Goal: Task Accomplishment & Management: Manage account settings

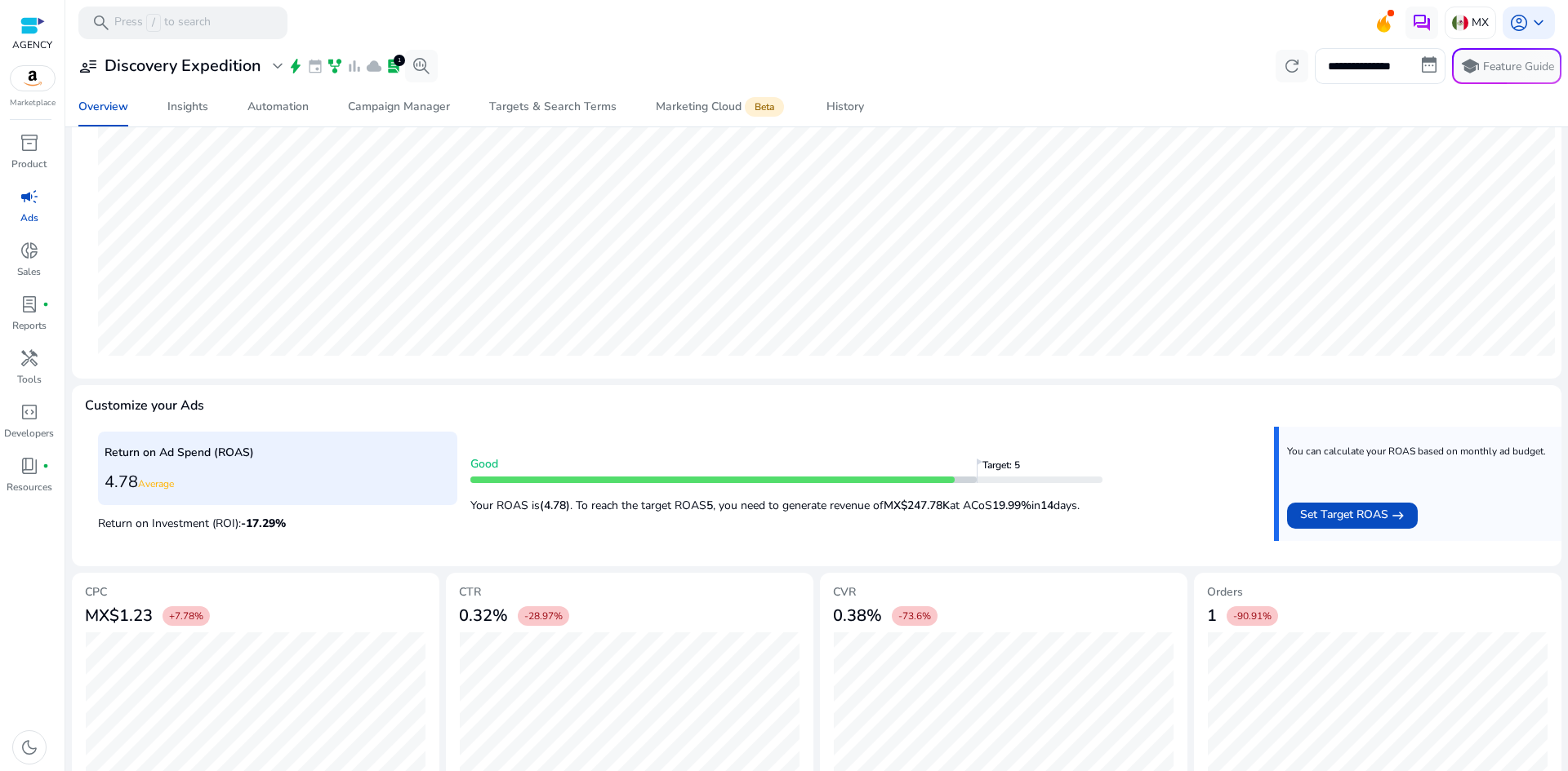
scroll to position [370, 0]
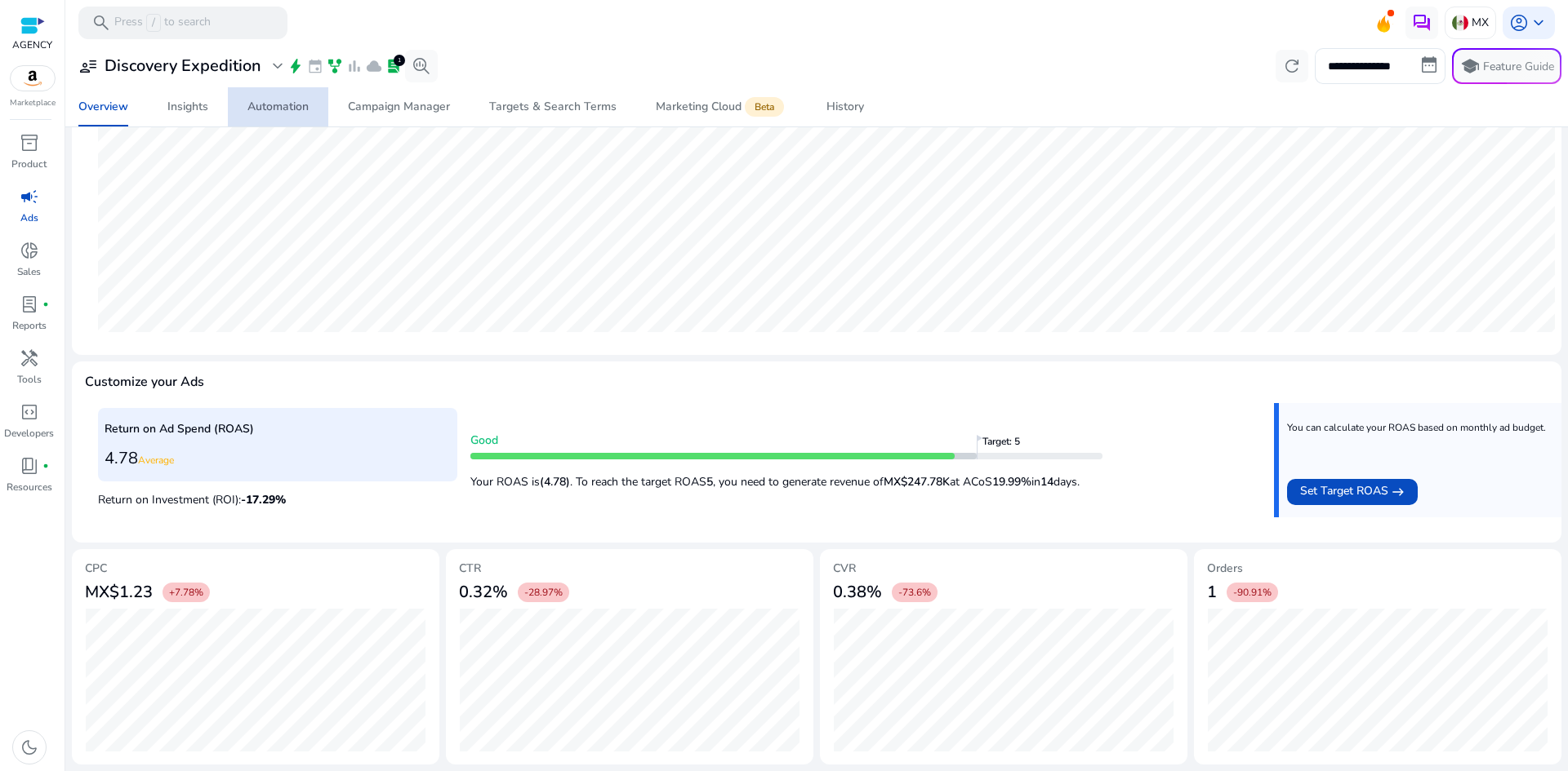
click at [308, 111] on div "Automation" at bounding box center [277, 107] width 61 height 12
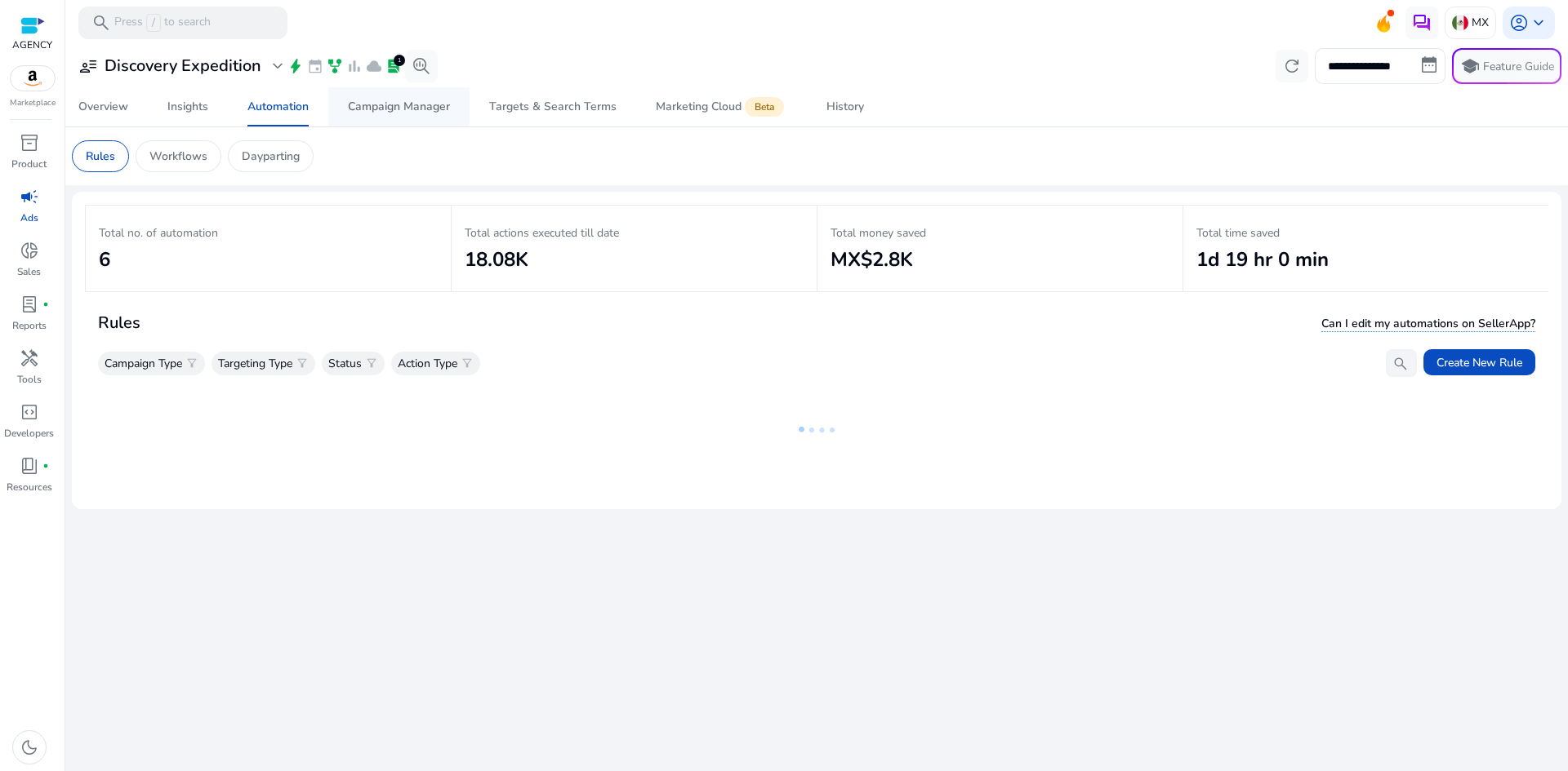
click at [441, 109] on div "Campaign Manager" at bounding box center [399, 107] width 102 height 12
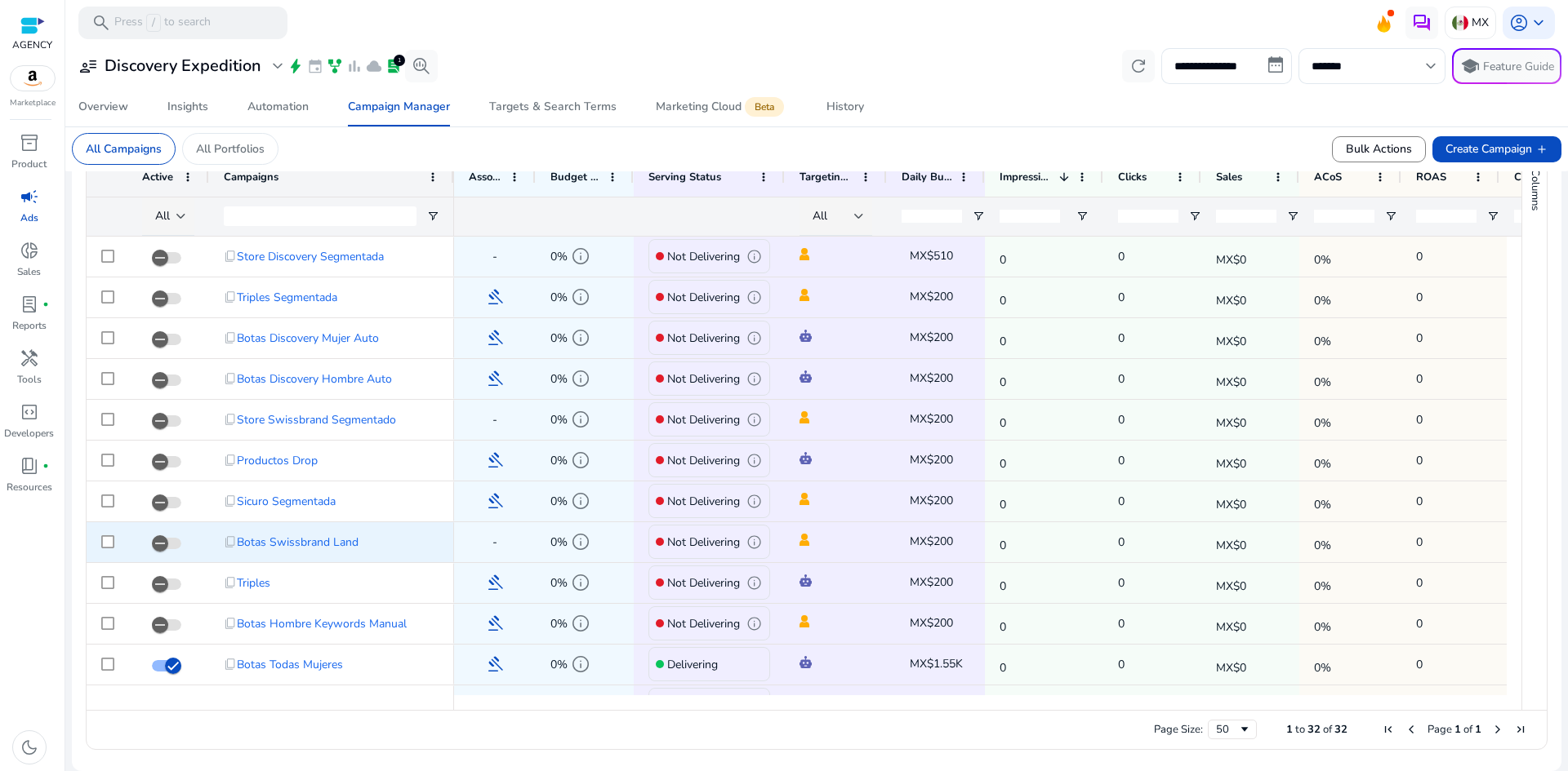
scroll to position [789, 0]
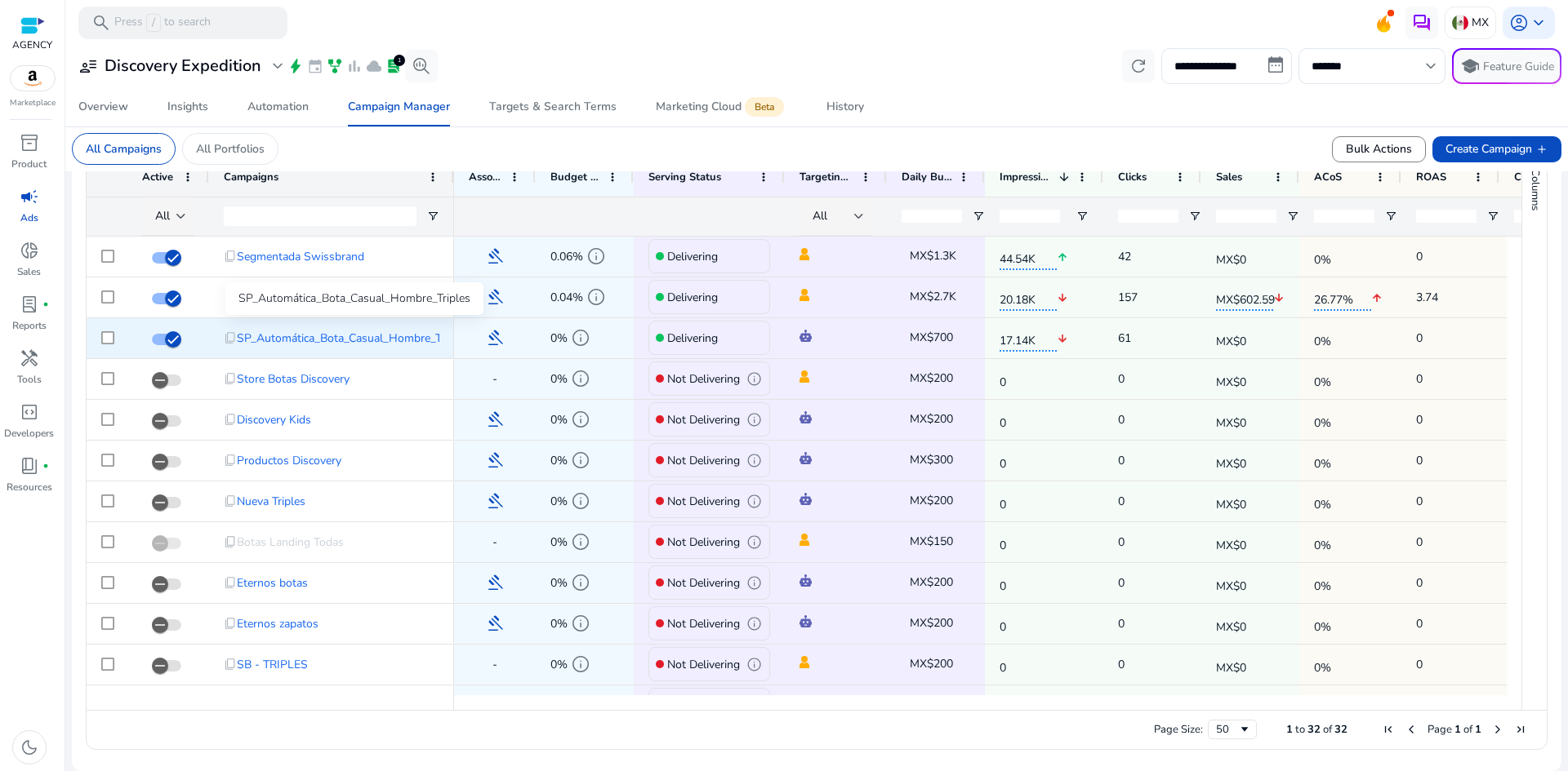
click at [356, 342] on span "SP_Automática_Bota_Casual_Hombre_Triples" at bounding box center [352, 338] width 232 height 33
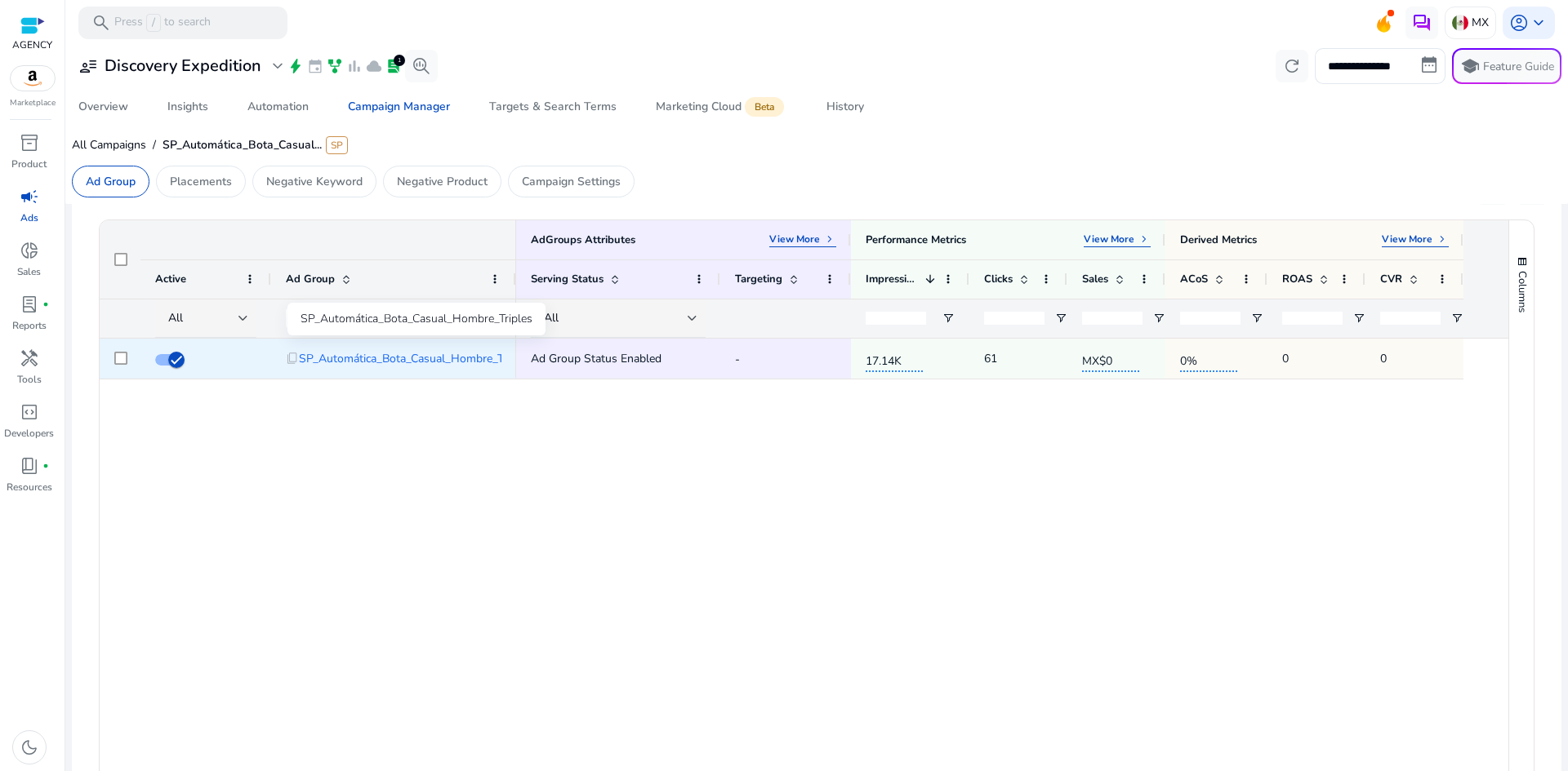
click at [456, 361] on span "SP_Automática_Bota_Casual_Hombre_Triples" at bounding box center [414, 359] width 232 height 33
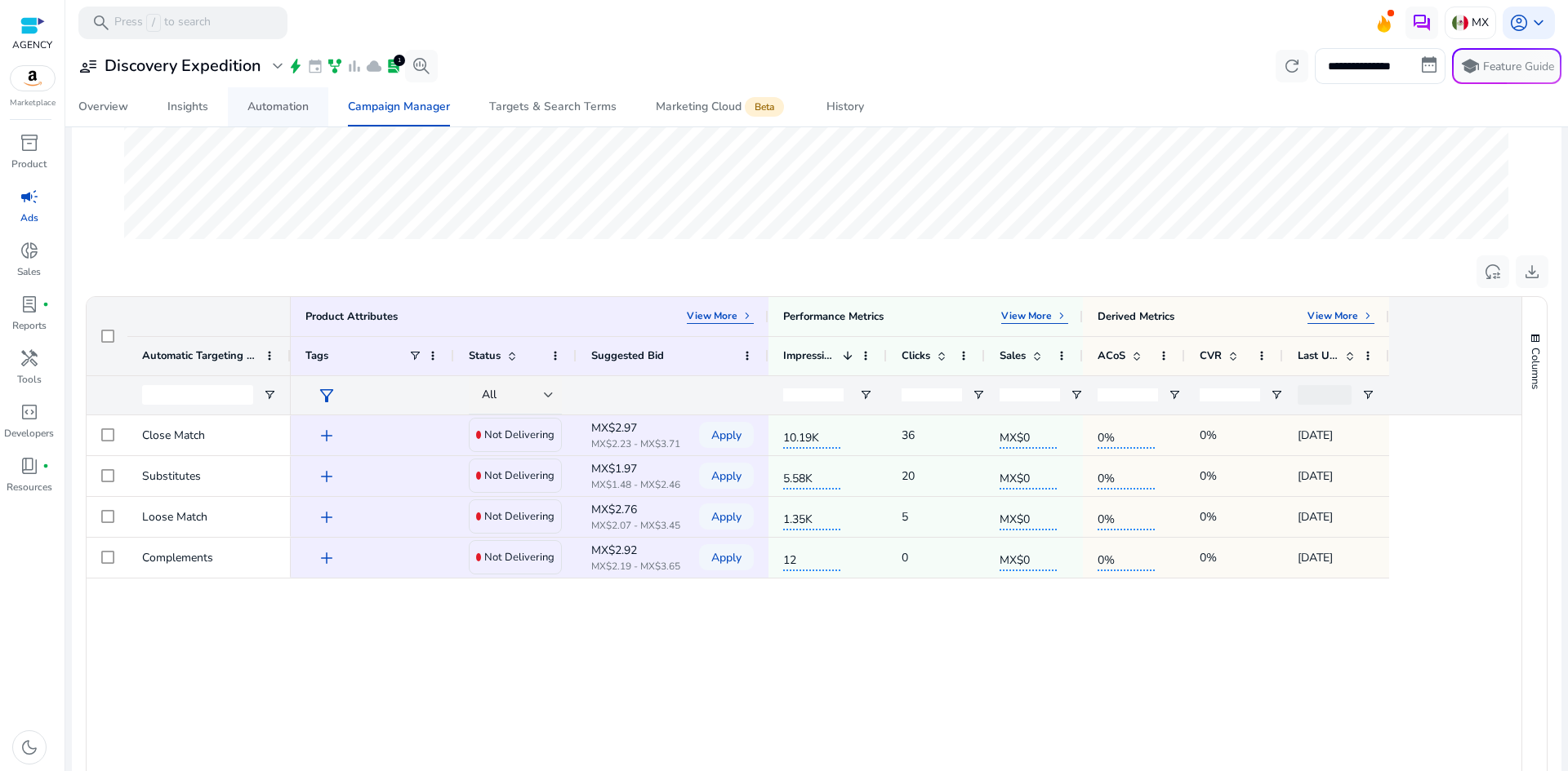
click at [287, 108] on div "Automation" at bounding box center [277, 107] width 61 height 12
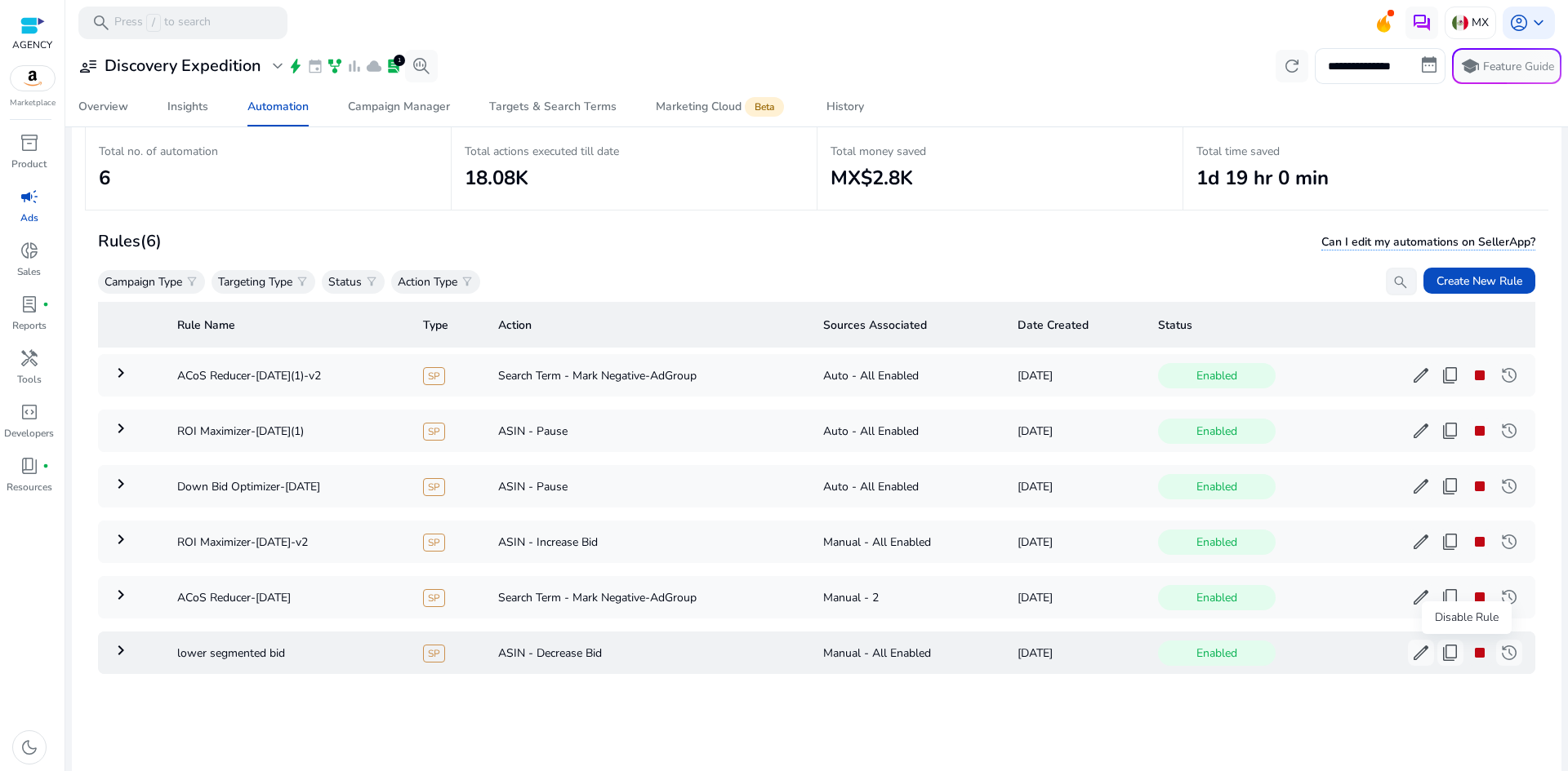
click at [1470, 655] on span "stop" at bounding box center [1479, 653] width 19 height 19
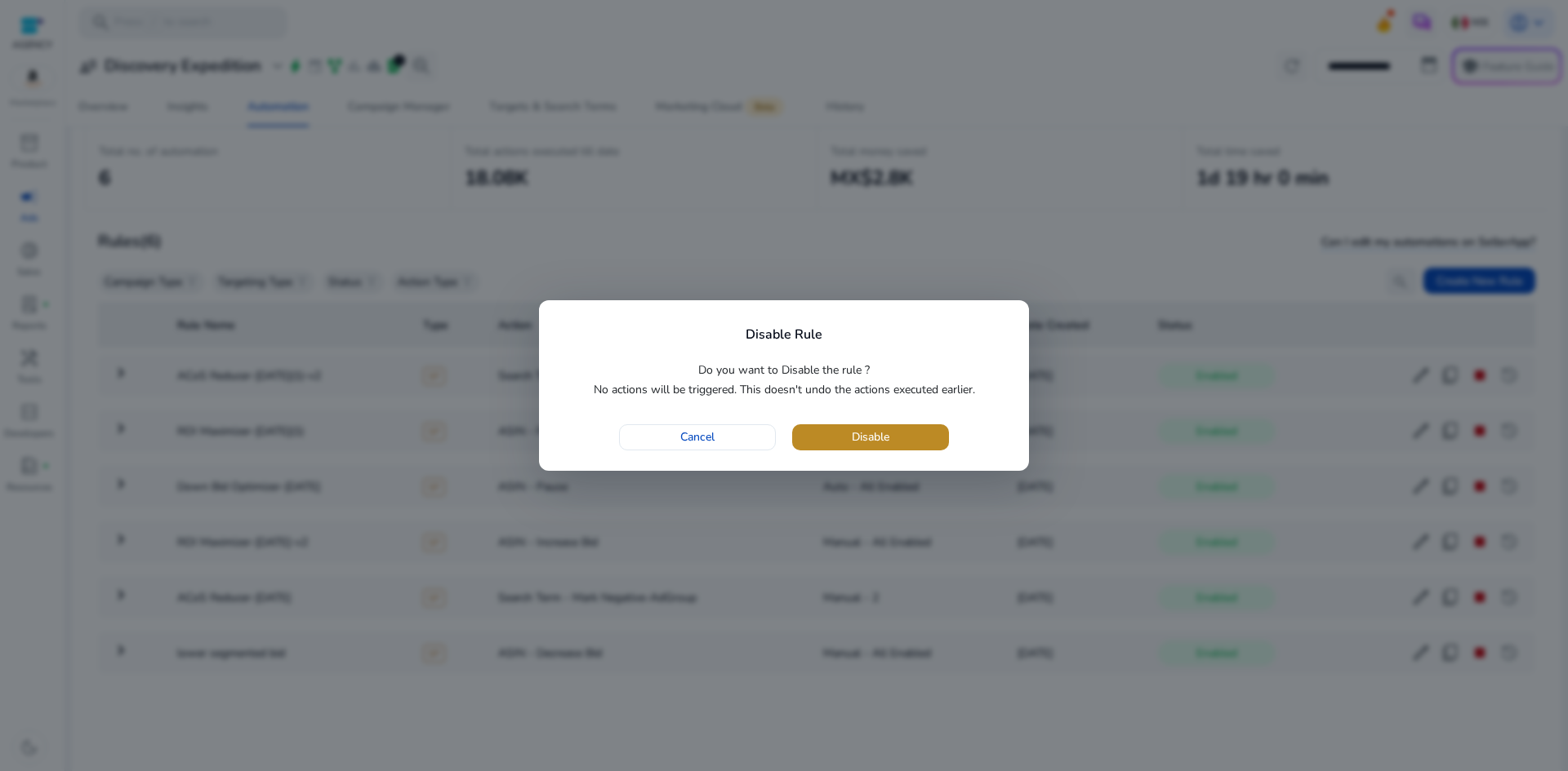
click at [864, 440] on span "Disable" at bounding box center [871, 438] width 38 height 18
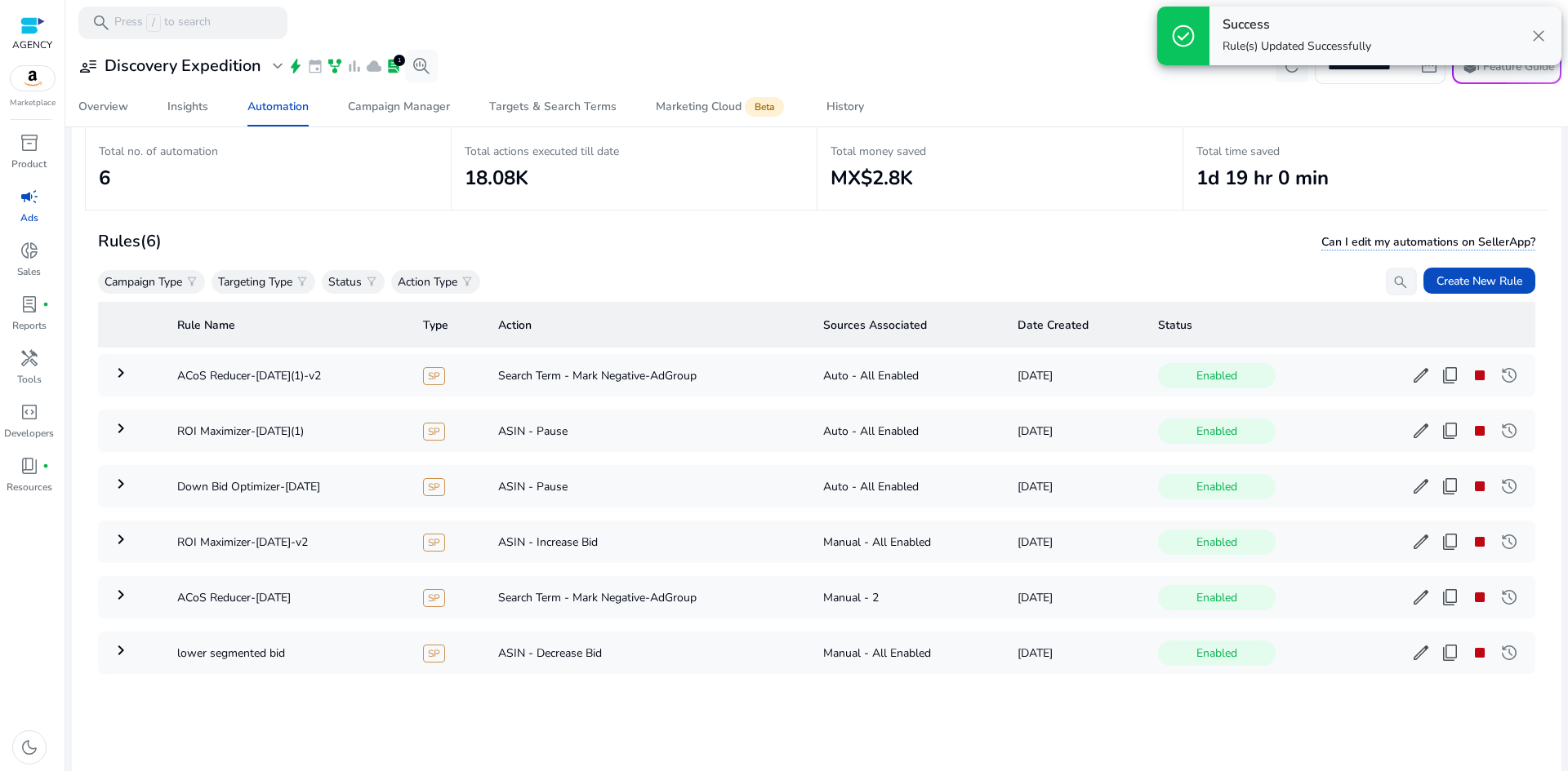
click at [1322, 112] on div "Overview Insights Automation Campaign Manager Targets & Search Terms Marketing …" at bounding box center [816, 107] width 1515 height 39
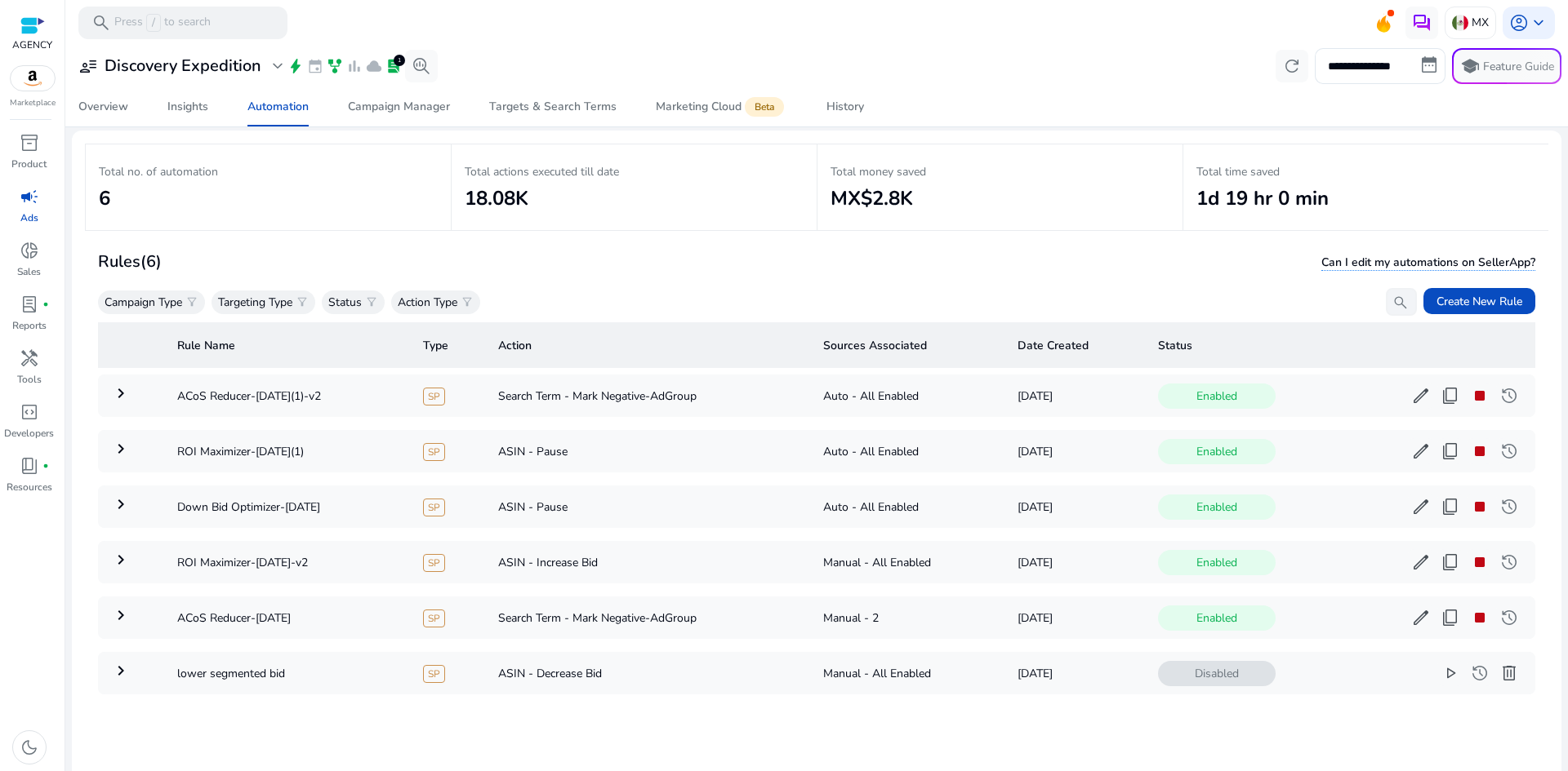
scroll to position [119, 0]
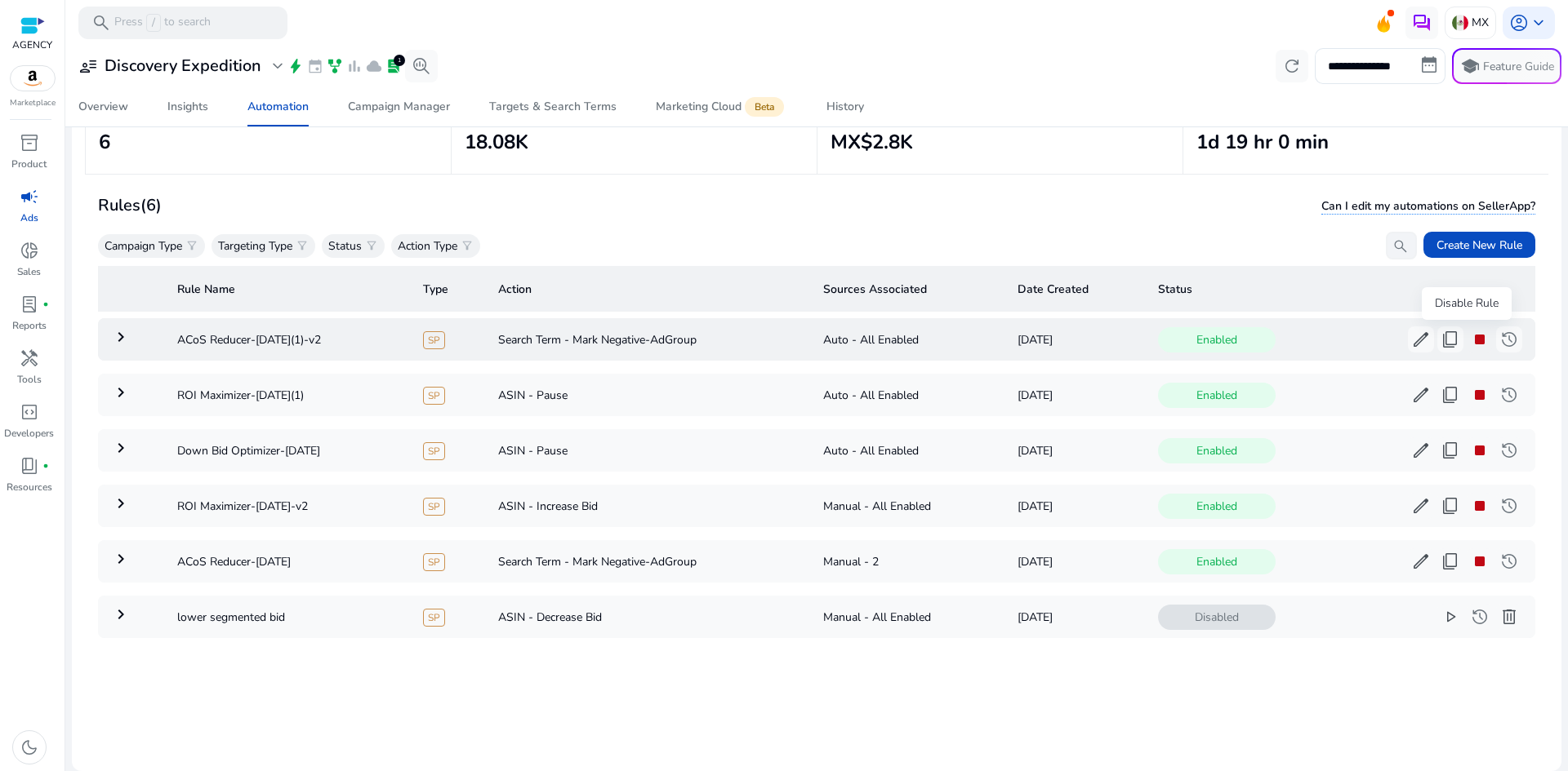
click at [1470, 341] on span "stop" at bounding box center [1479, 339] width 19 height 19
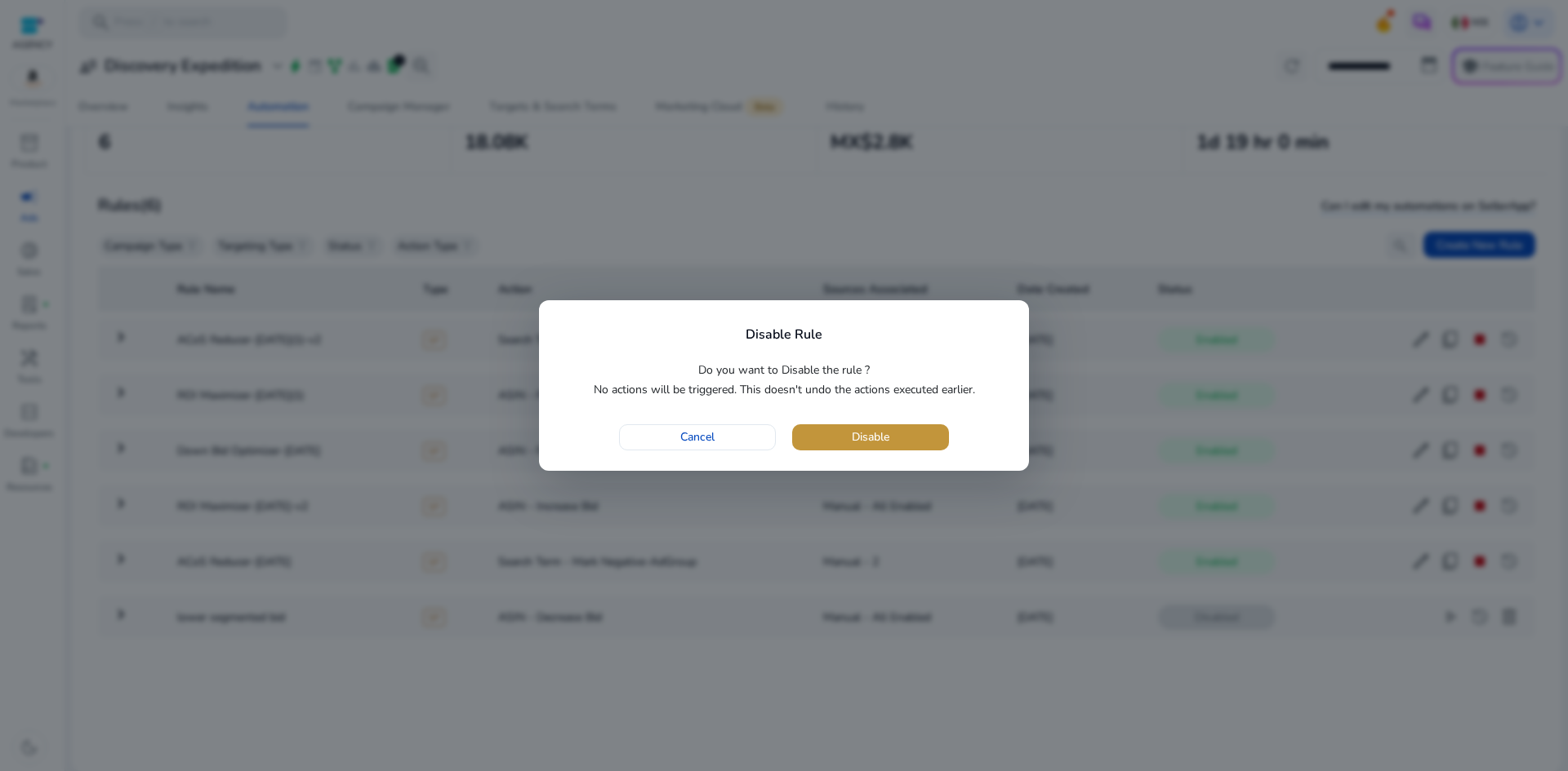
click at [907, 450] on span "button" at bounding box center [870, 438] width 157 height 39
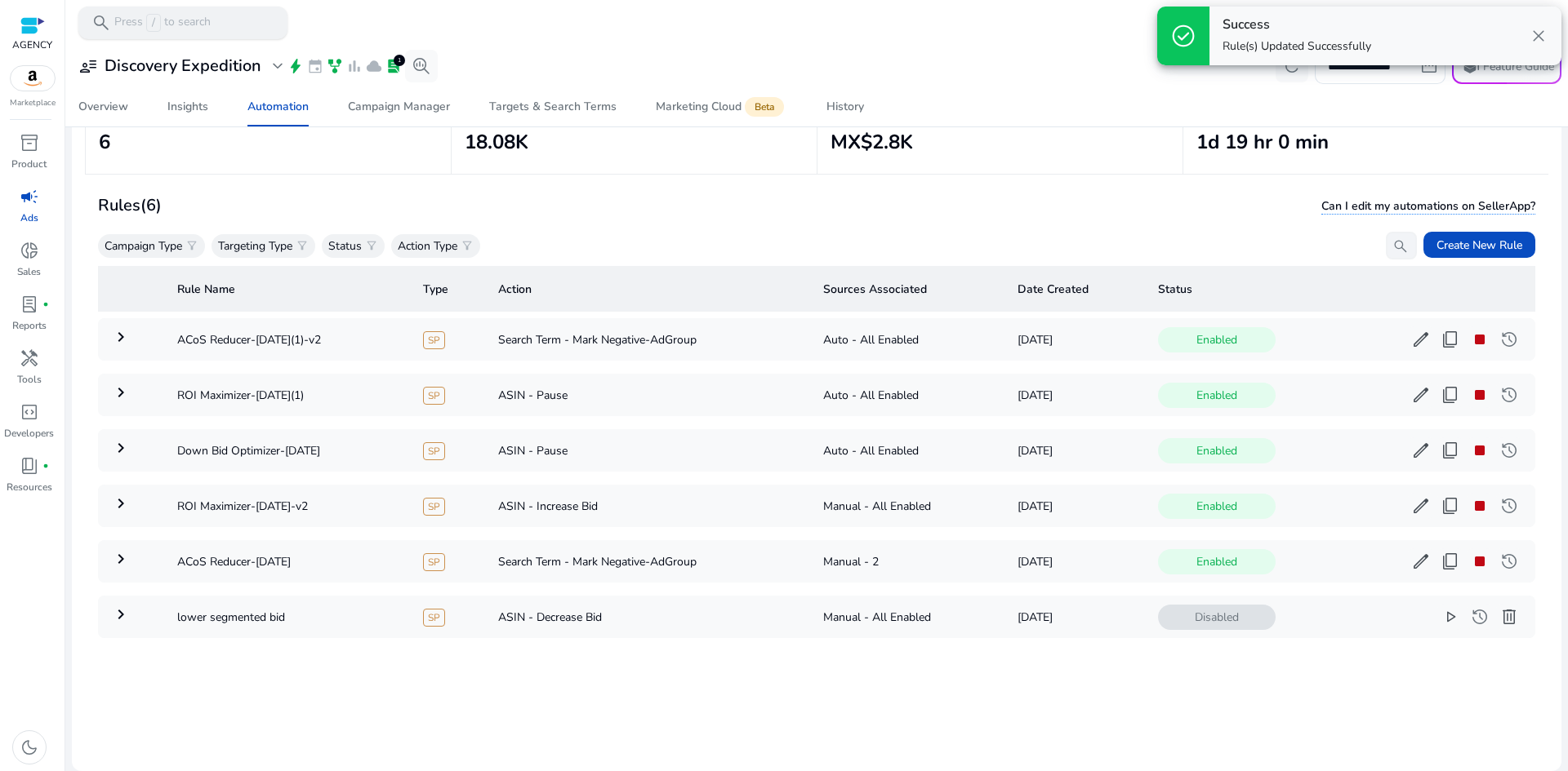
scroll to position [0, 0]
click at [297, 115] on span "Automation" at bounding box center [277, 107] width 61 height 39
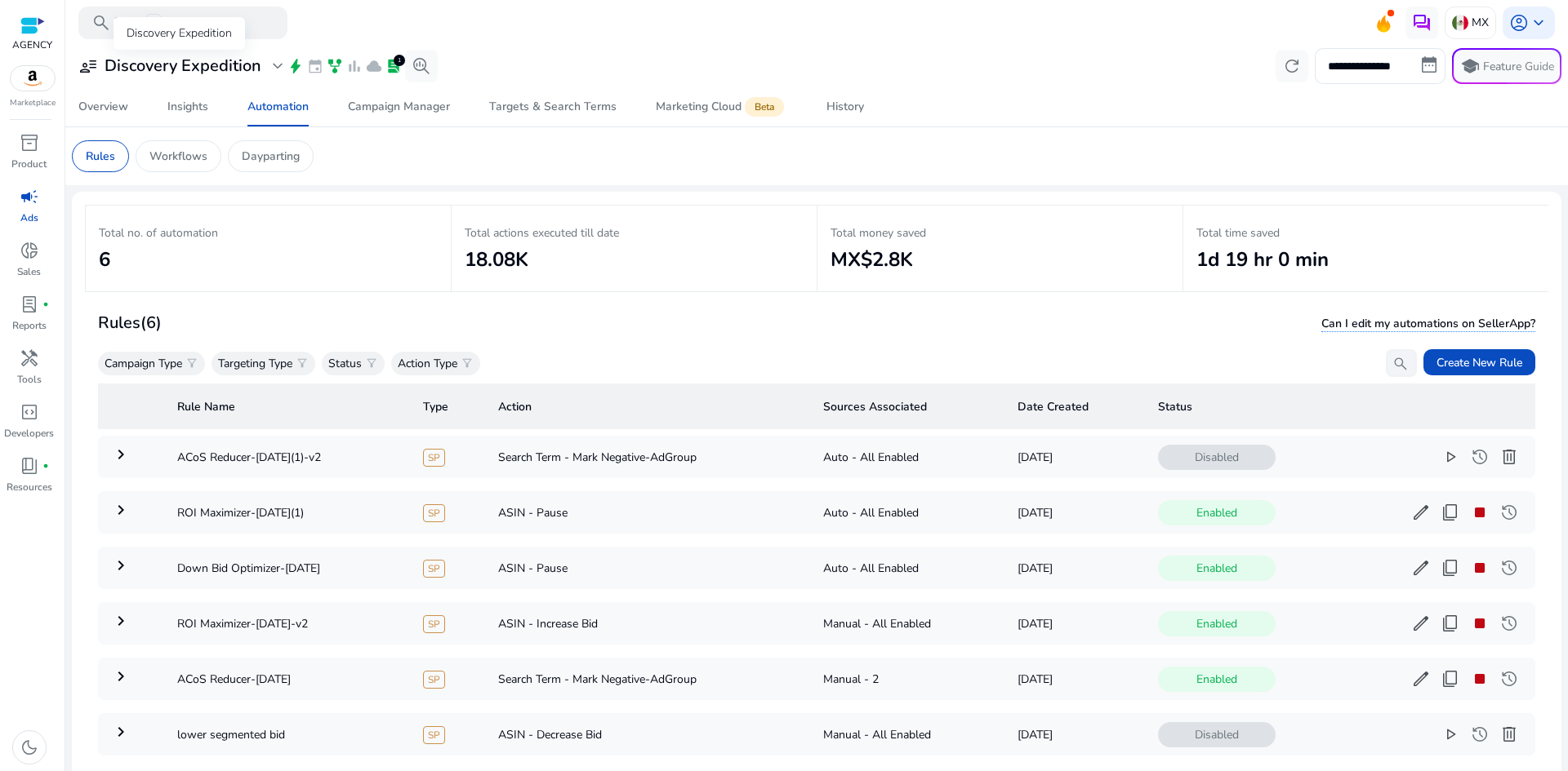
click at [196, 67] on h3 "Discovery Expedition" at bounding box center [182, 66] width 157 height 19
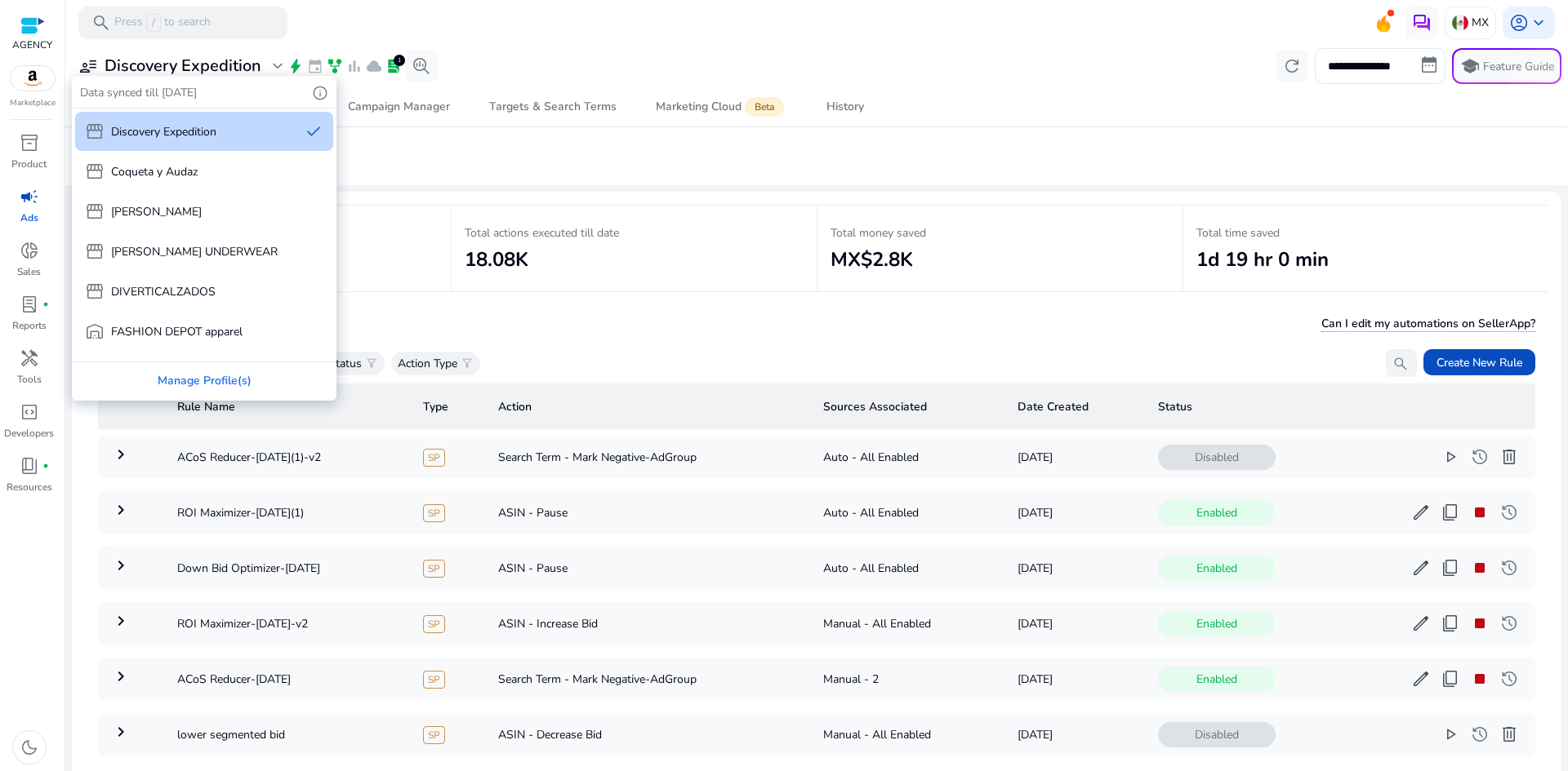
click at [206, 140] on p "Discovery Expedition" at bounding box center [163, 132] width 105 height 18
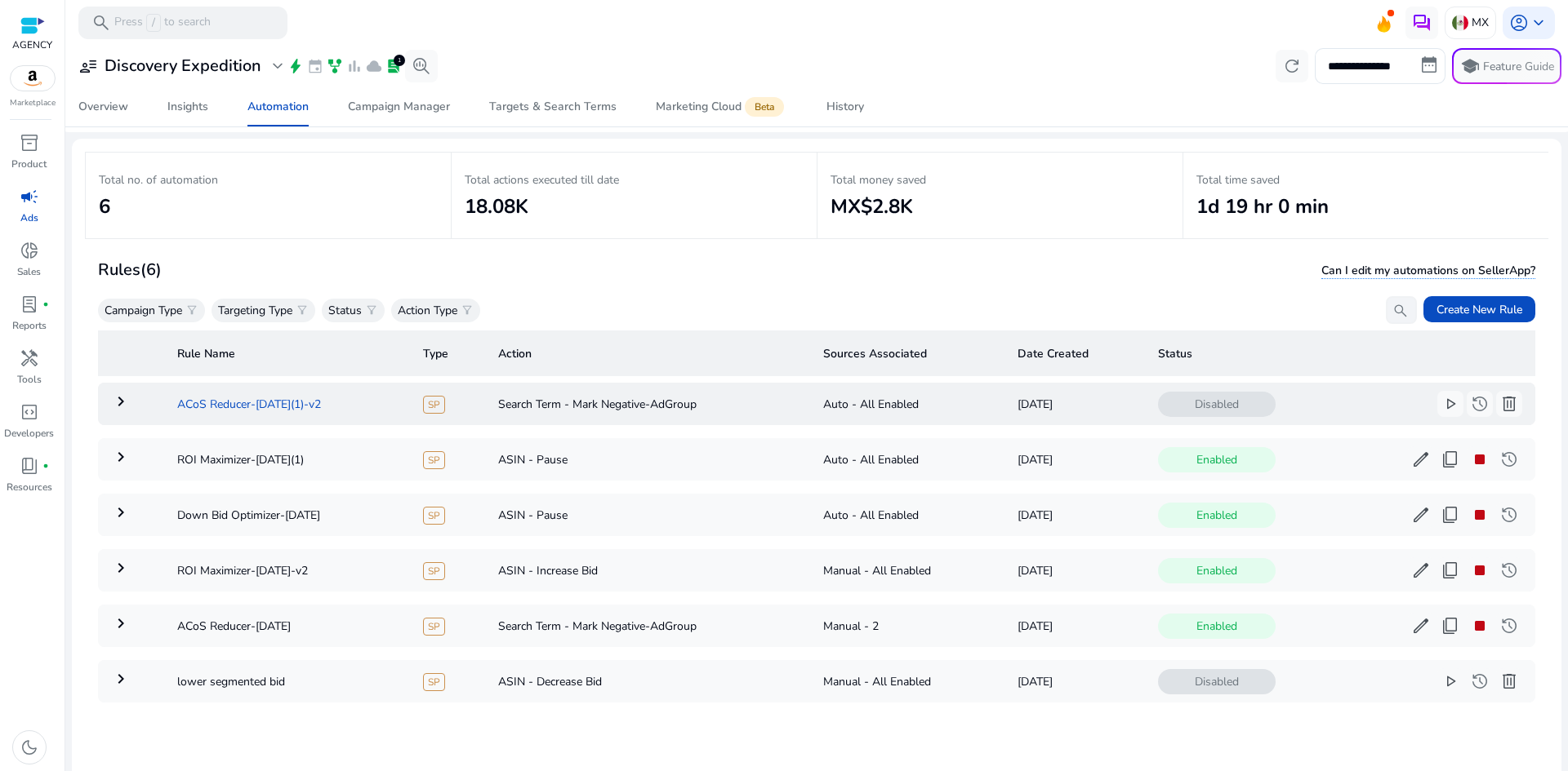
scroll to position [82, 0]
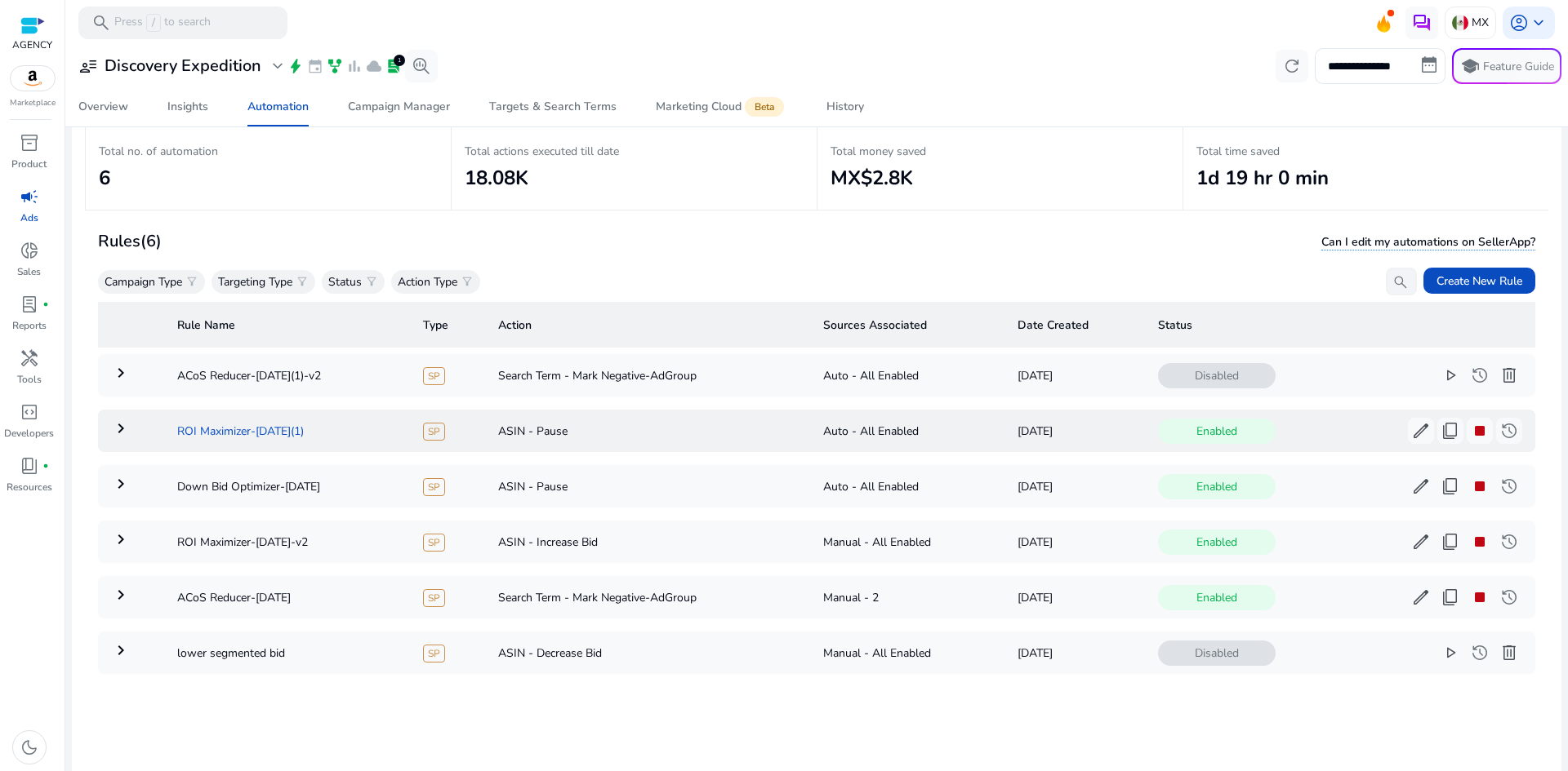
drag, startPoint x: 330, startPoint y: 427, endPoint x: 175, endPoint y: 432, distance: 155.1
click at [175, 432] on td "ROI Maximizer-[DATE](1)" at bounding box center [287, 431] width 246 height 43
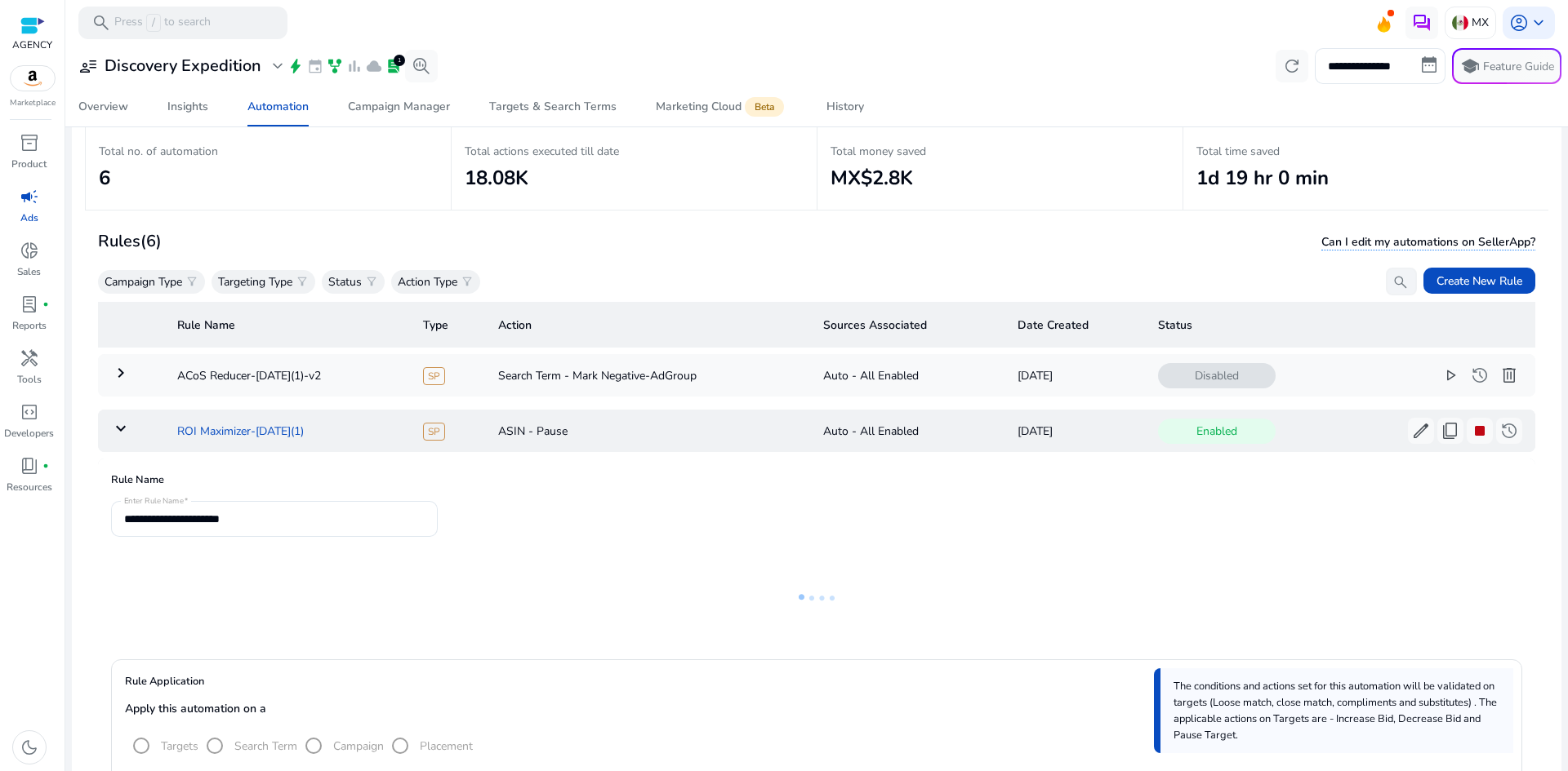
scroll to position [119, 0]
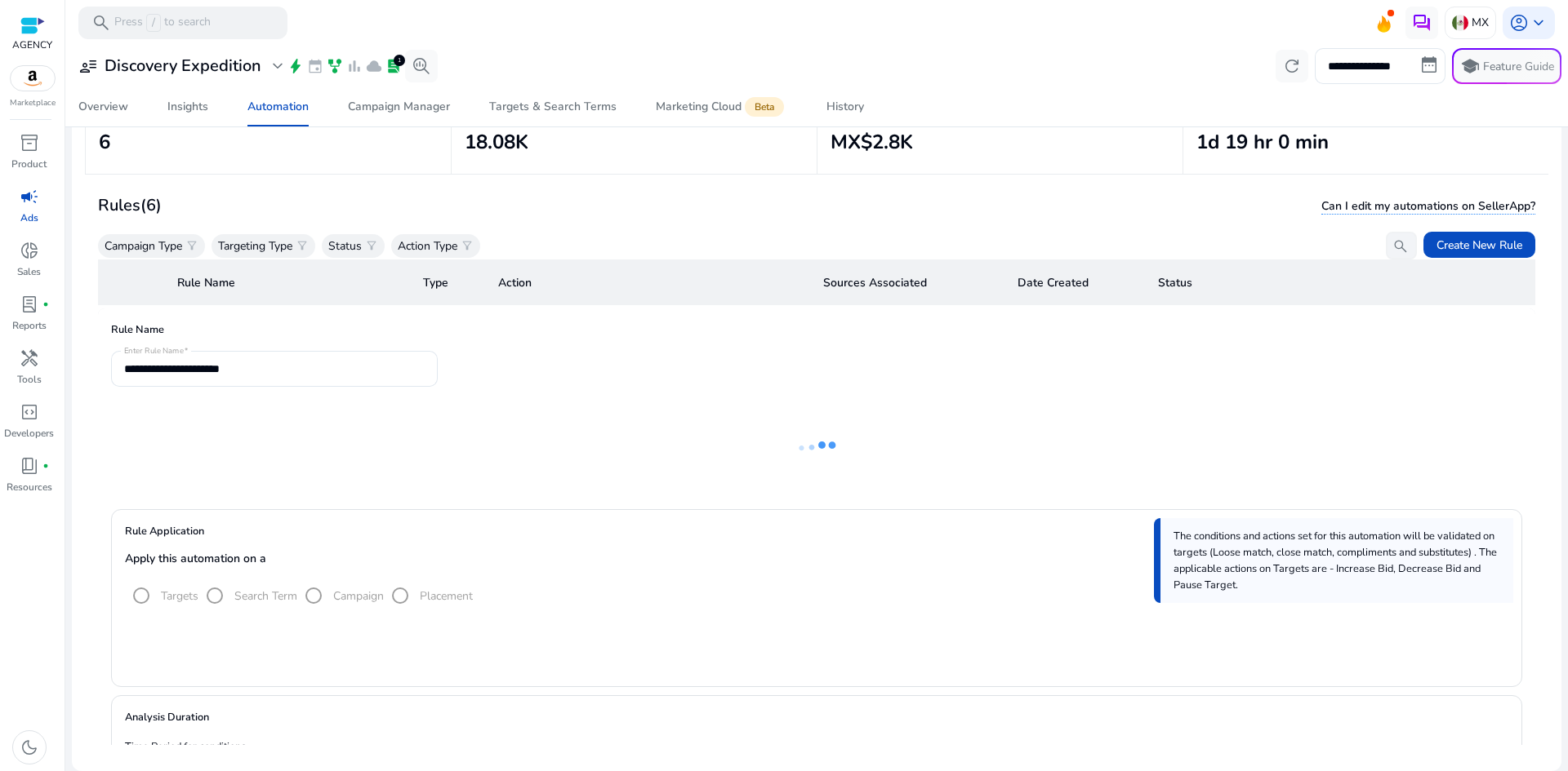
click at [1048, 426] on ng-lottie at bounding box center [816, 447] width 1411 height 106
click at [1136, 192] on div "Rules (6) Can I edit my automations on SellerApp?" at bounding box center [817, 205] width 1438 height 28
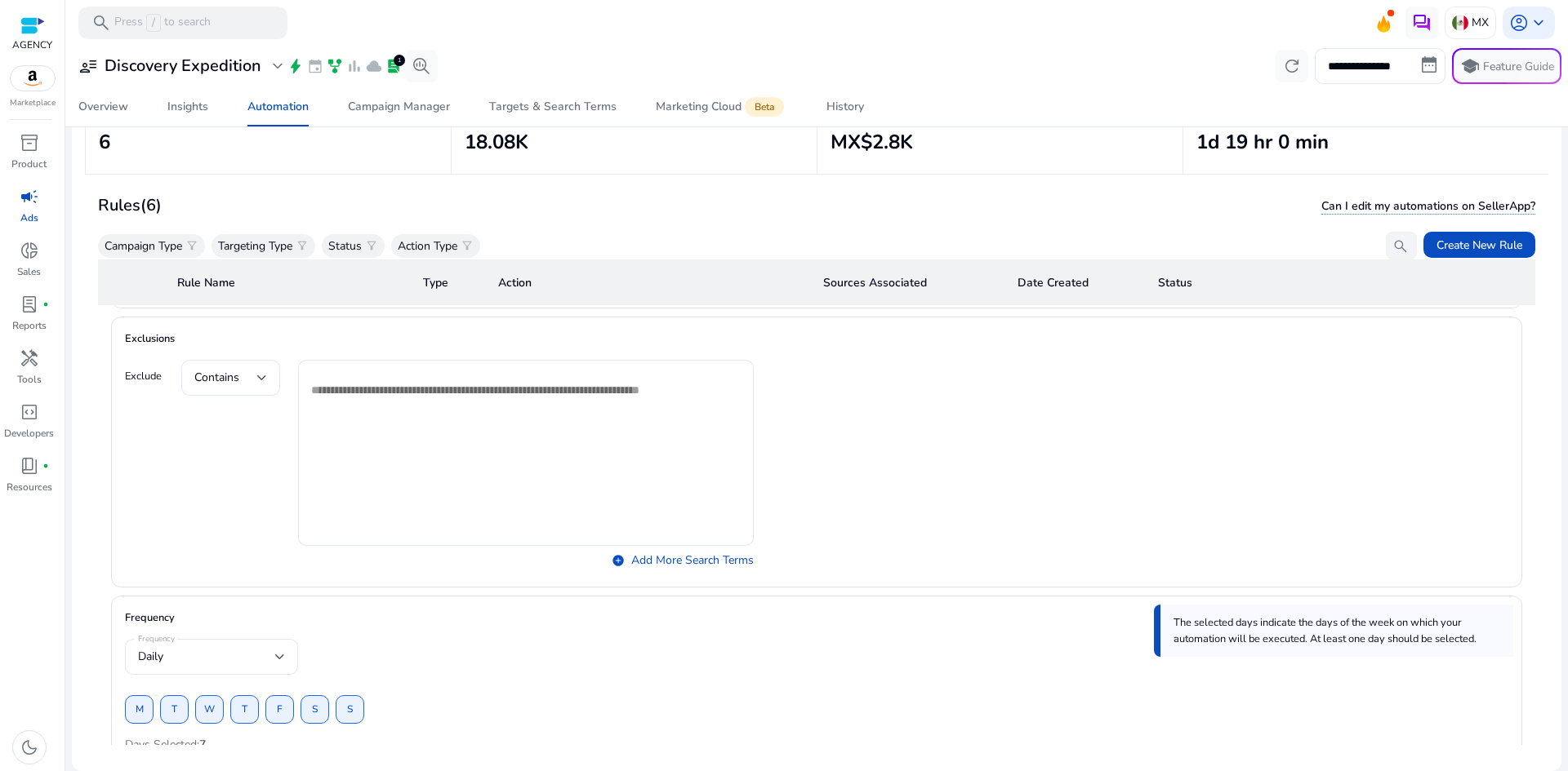
scroll to position [1420, 0]
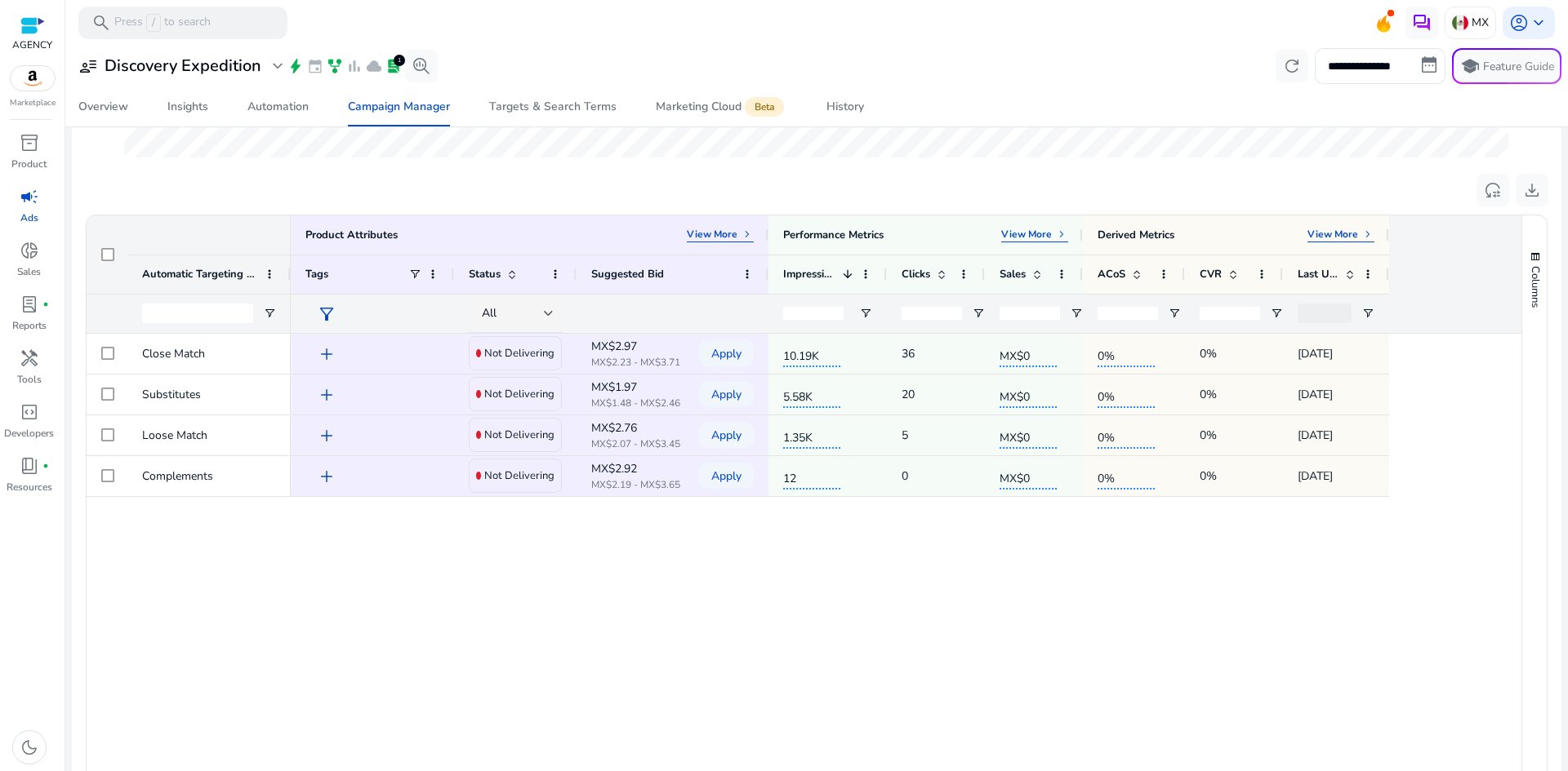
scroll to position [82, 0]
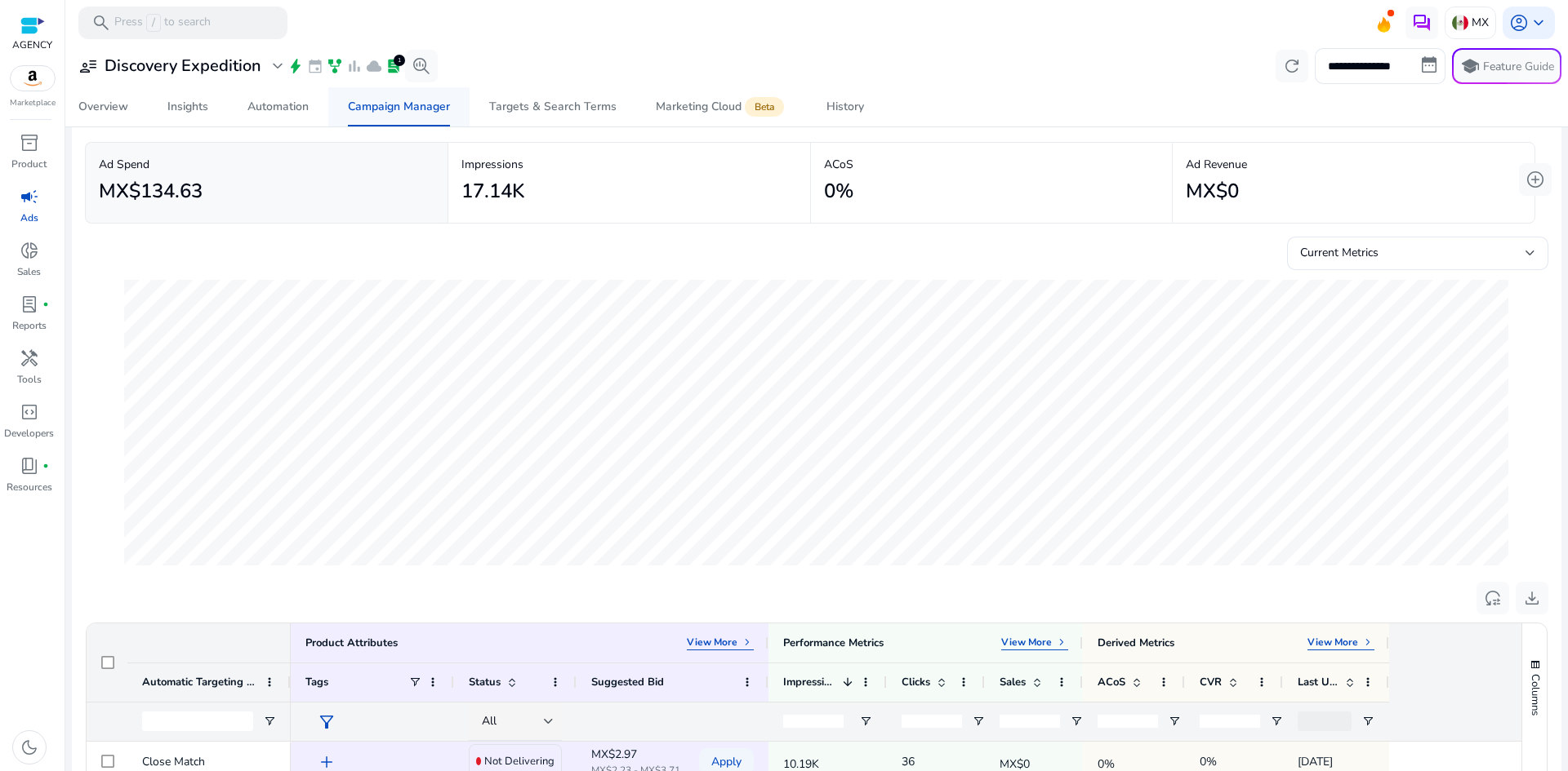
click at [418, 110] on div "Campaign Manager" at bounding box center [399, 107] width 102 height 12
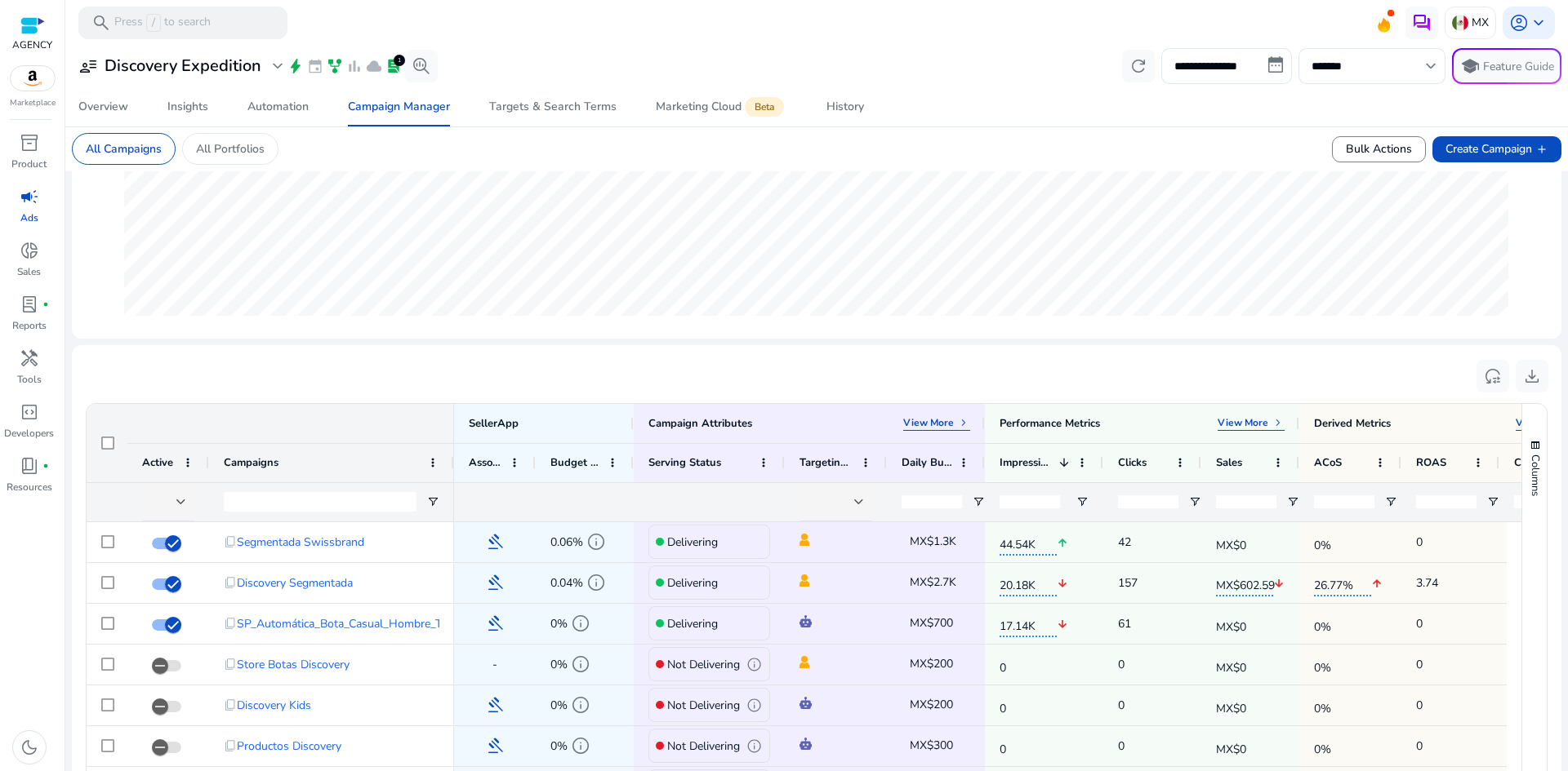
scroll to position [408, 0]
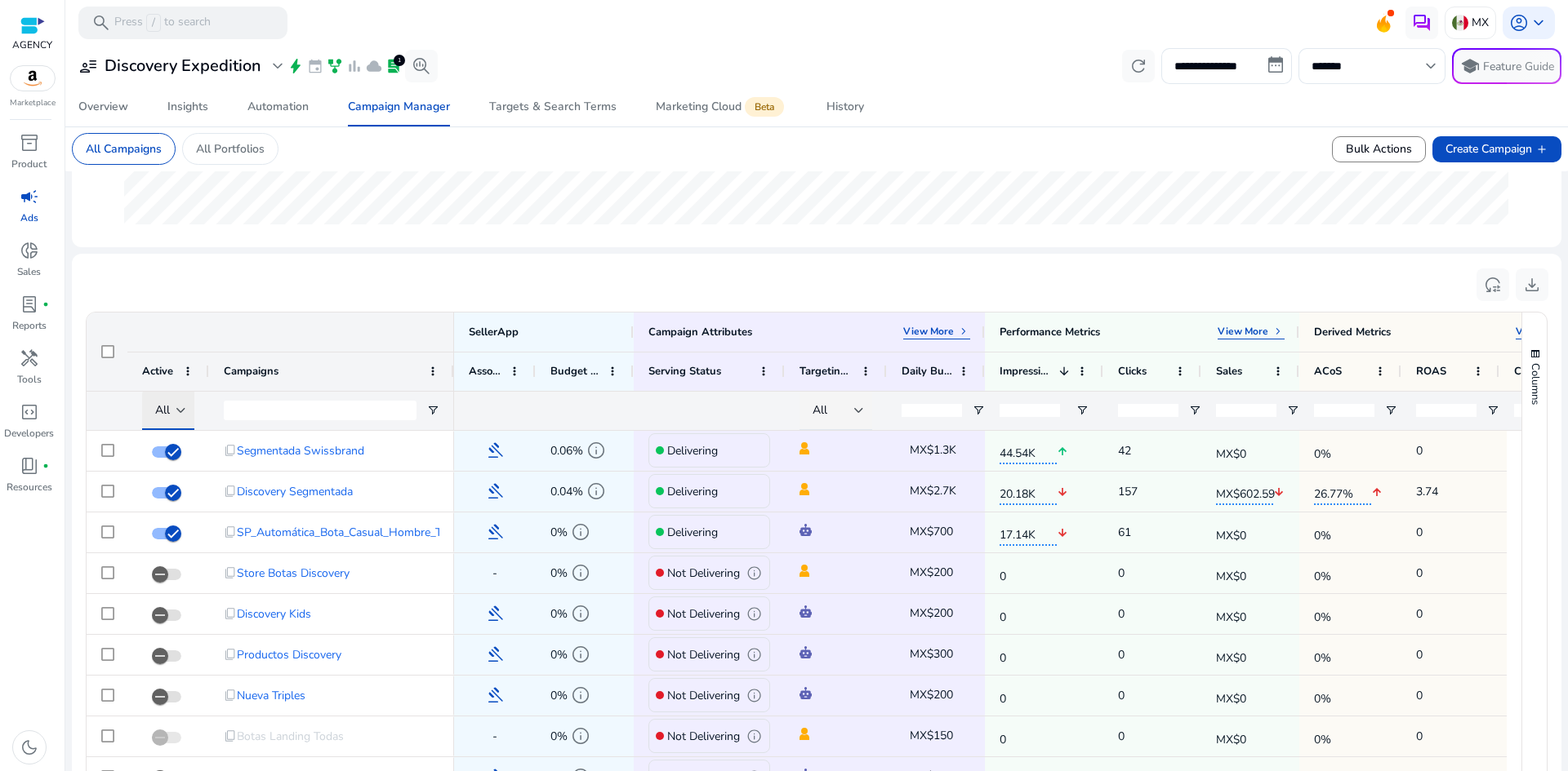
click at [184, 404] on div at bounding box center [181, 410] width 10 height 19
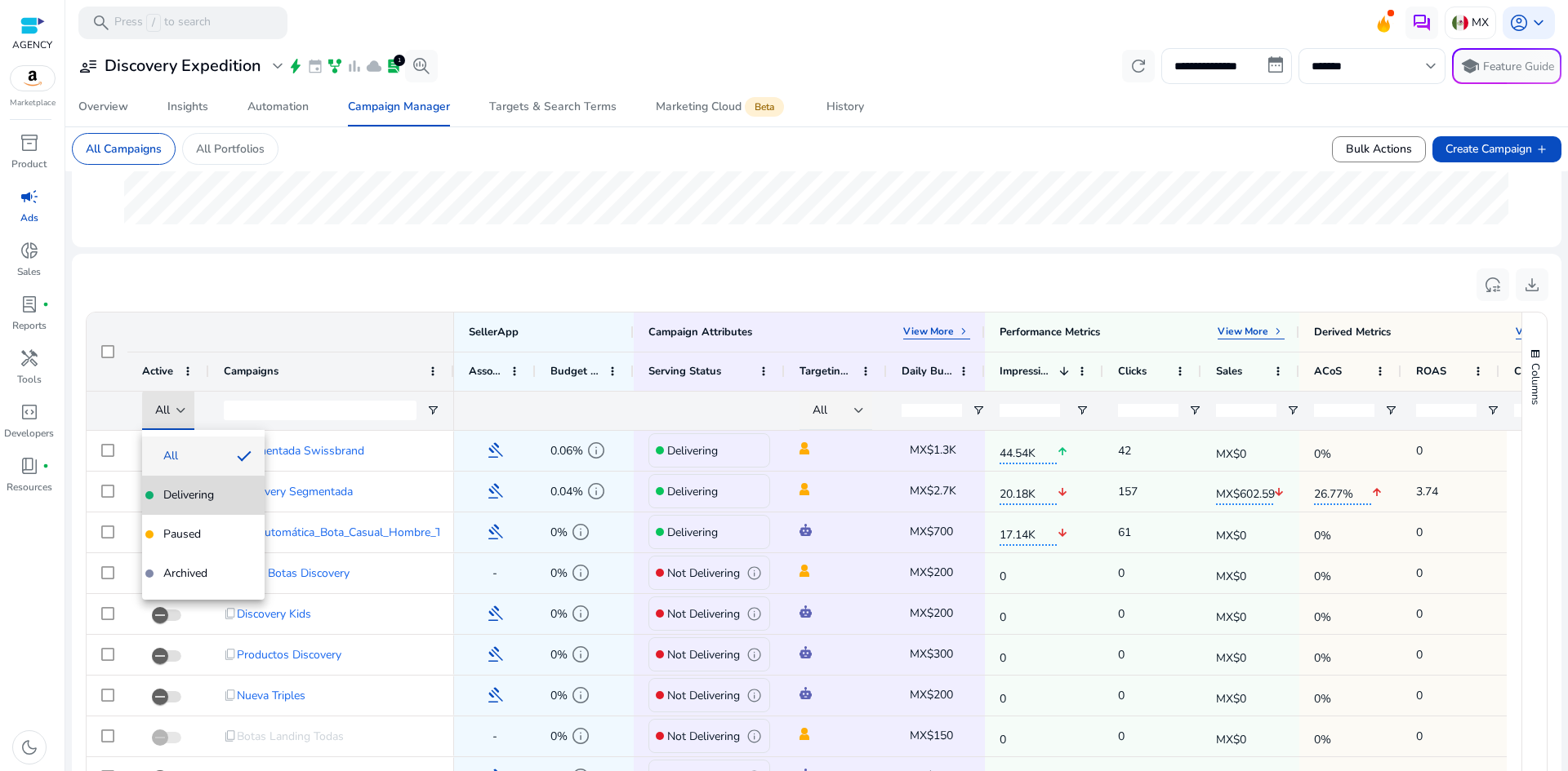
click at [196, 506] on mat-option "Delivering" at bounding box center [203, 495] width 123 height 39
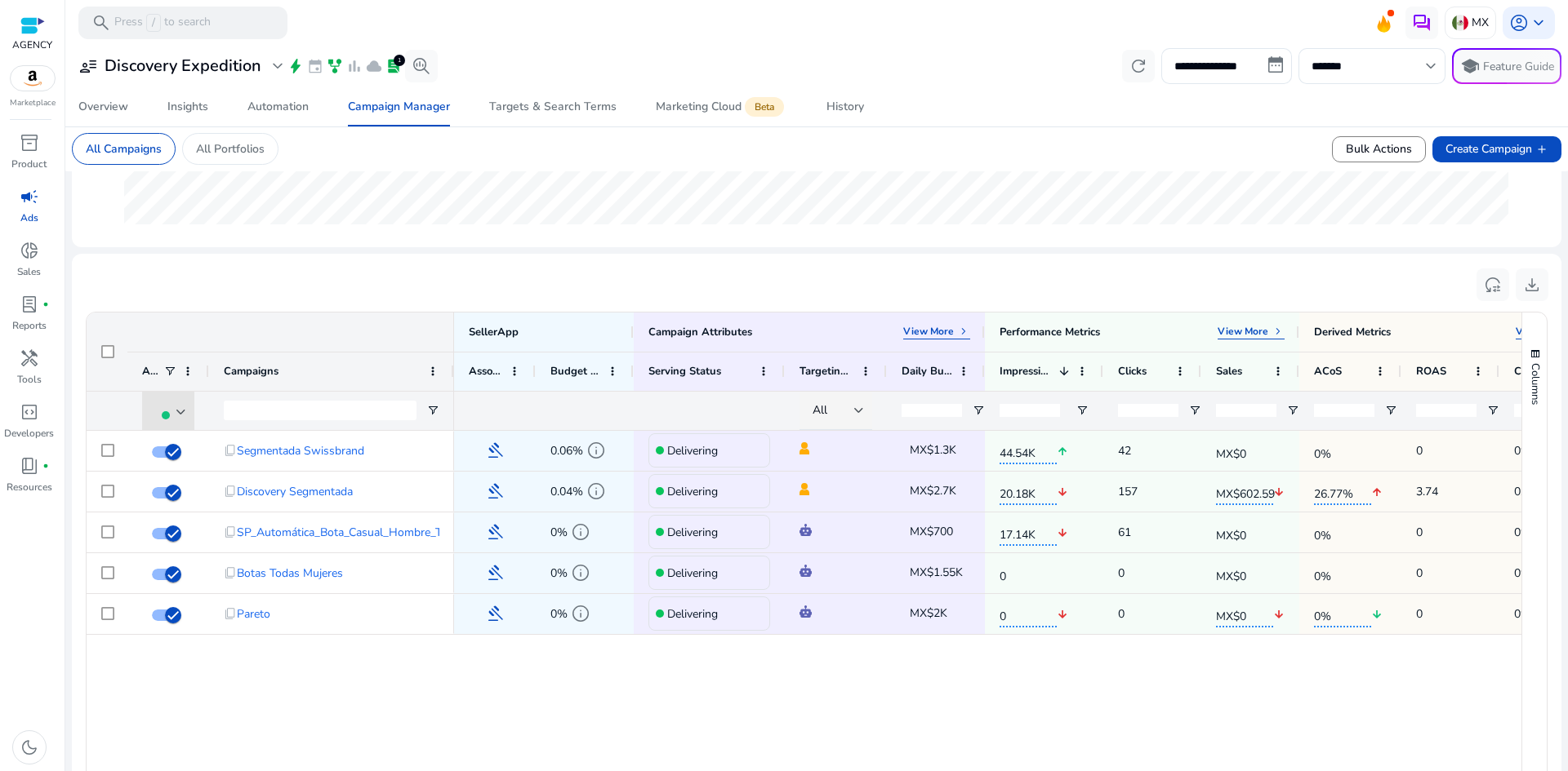
scroll to position [572, 0]
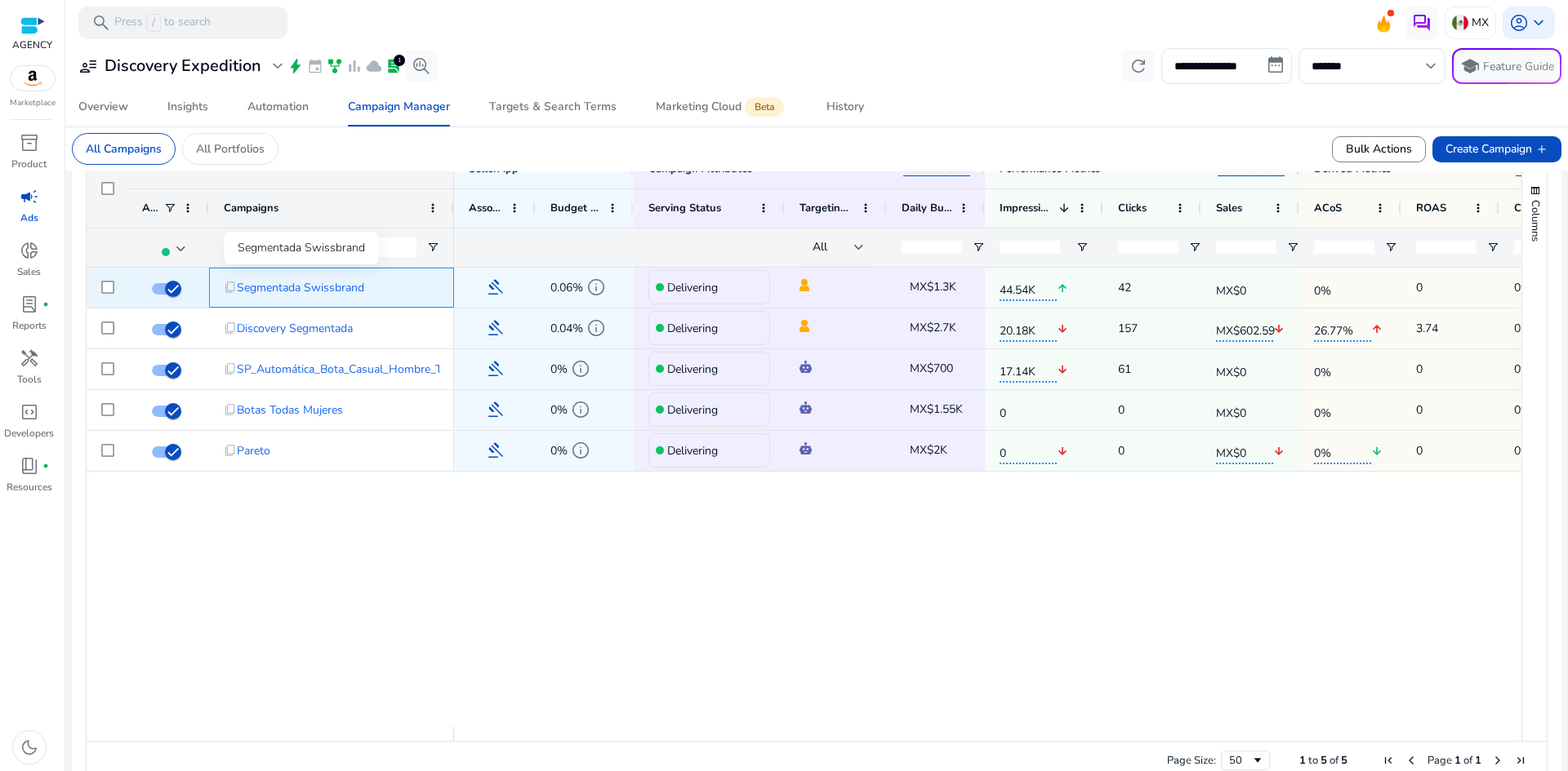
click at [287, 287] on span "Segmentada Swissbrand" at bounding box center [300, 288] width 127 height 33
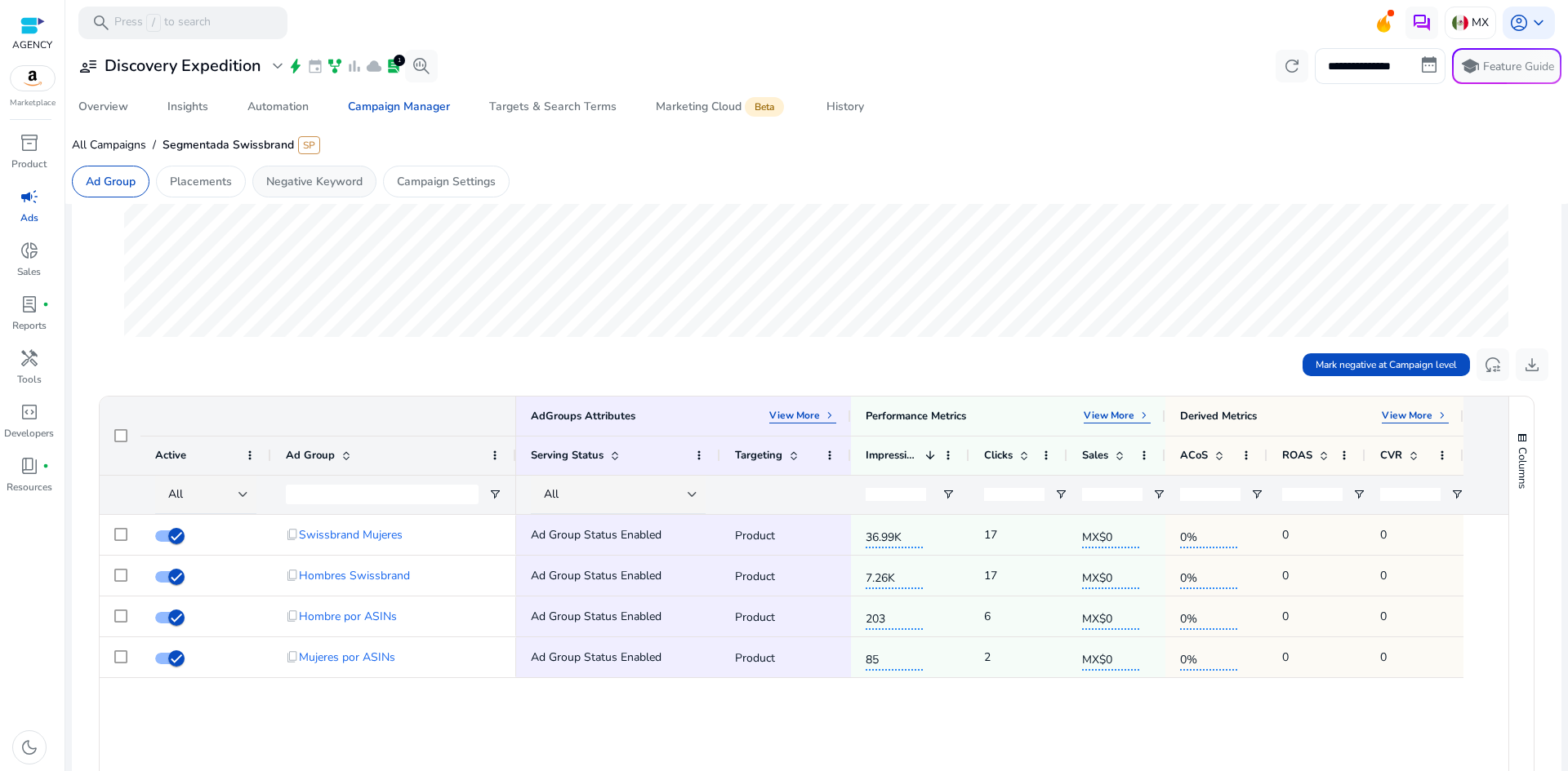
scroll to position [245, 0]
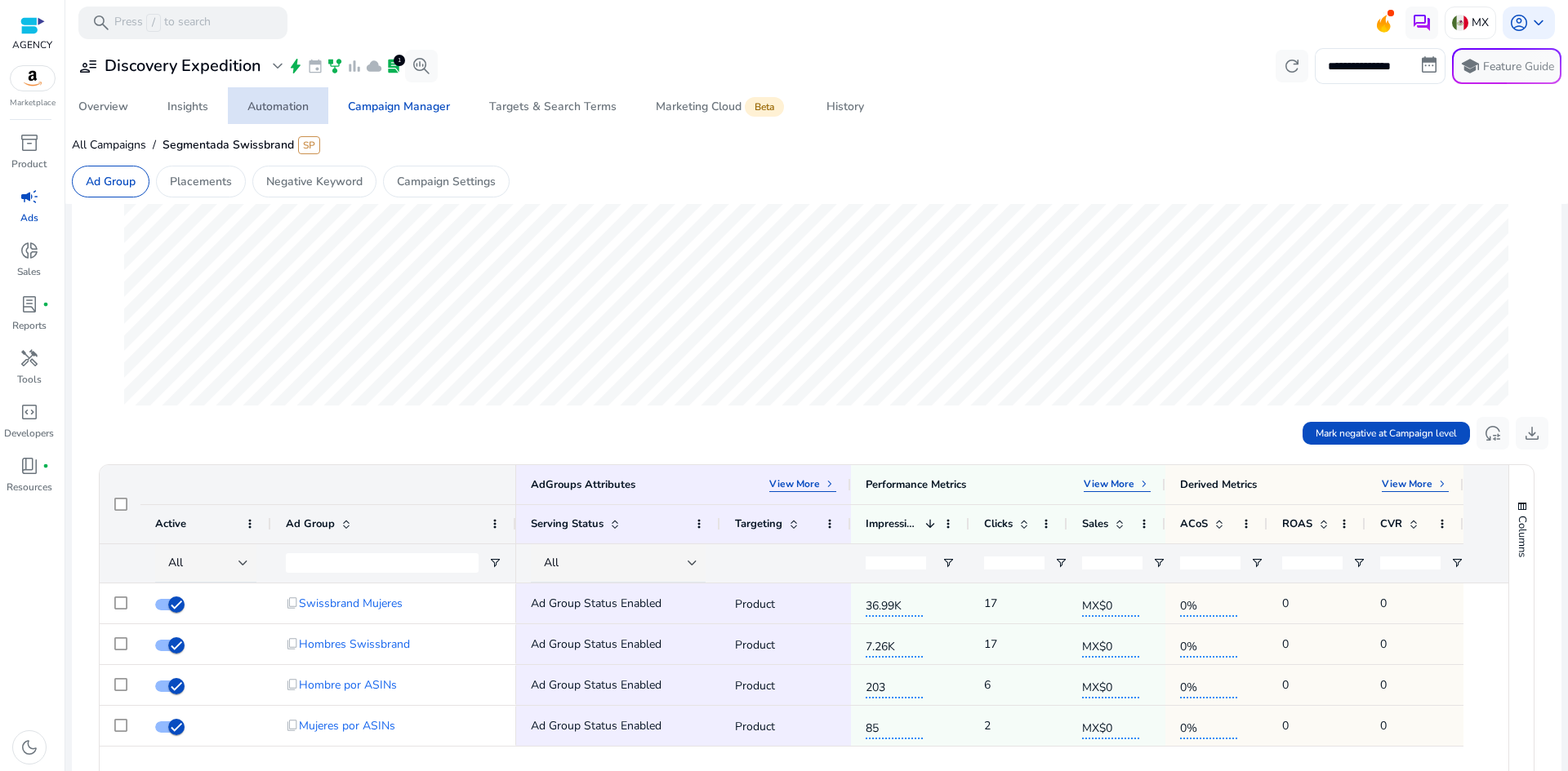
click at [290, 118] on span "Automation" at bounding box center [277, 107] width 61 height 39
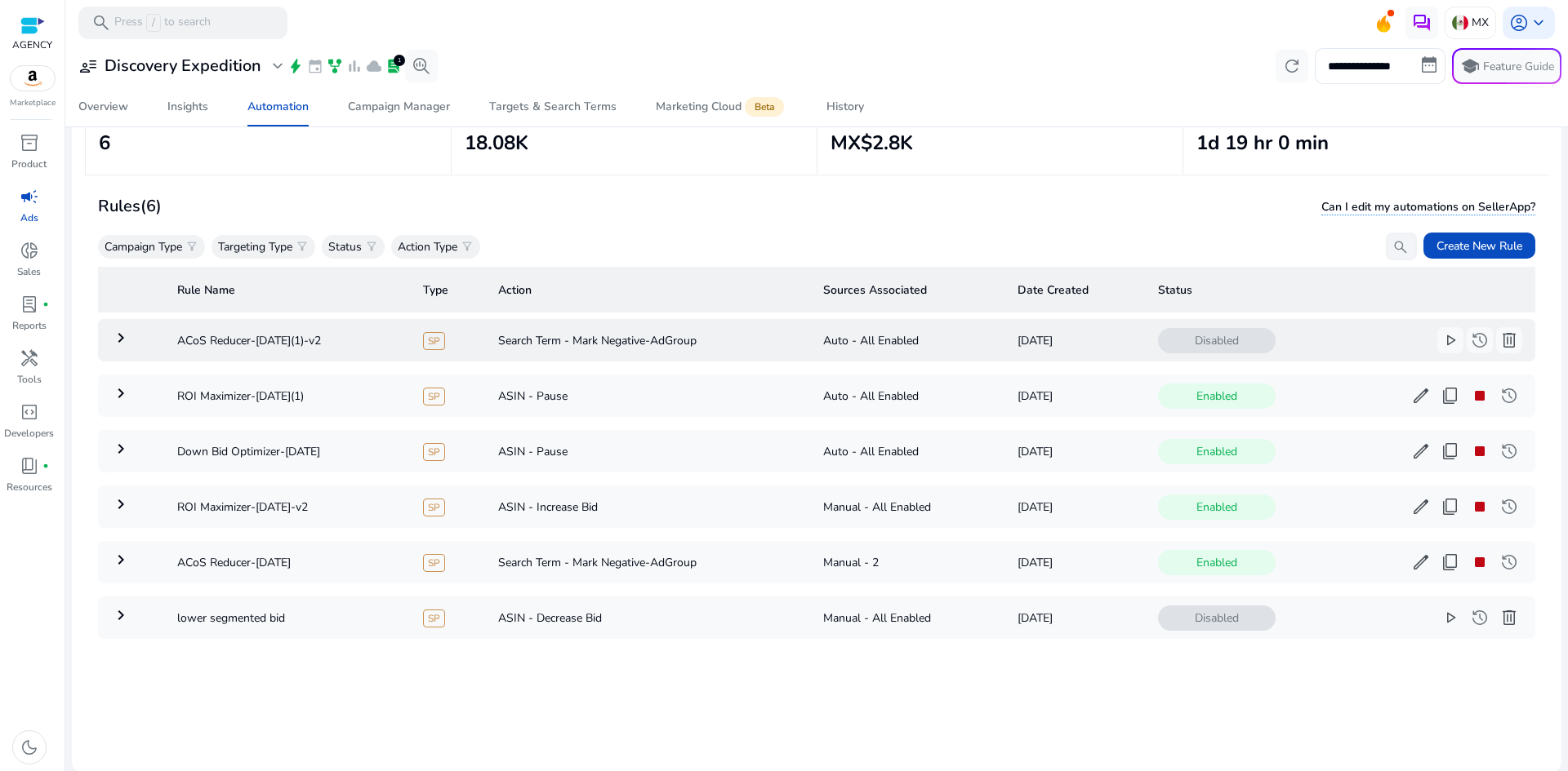
scroll to position [119, 0]
drag, startPoint x: 341, startPoint y: 338, endPoint x: 178, endPoint y: 343, distance: 163.1
click at [178, 343] on td "ACoS Reducer-[DATE](1)-v2" at bounding box center [287, 339] width 246 height 43
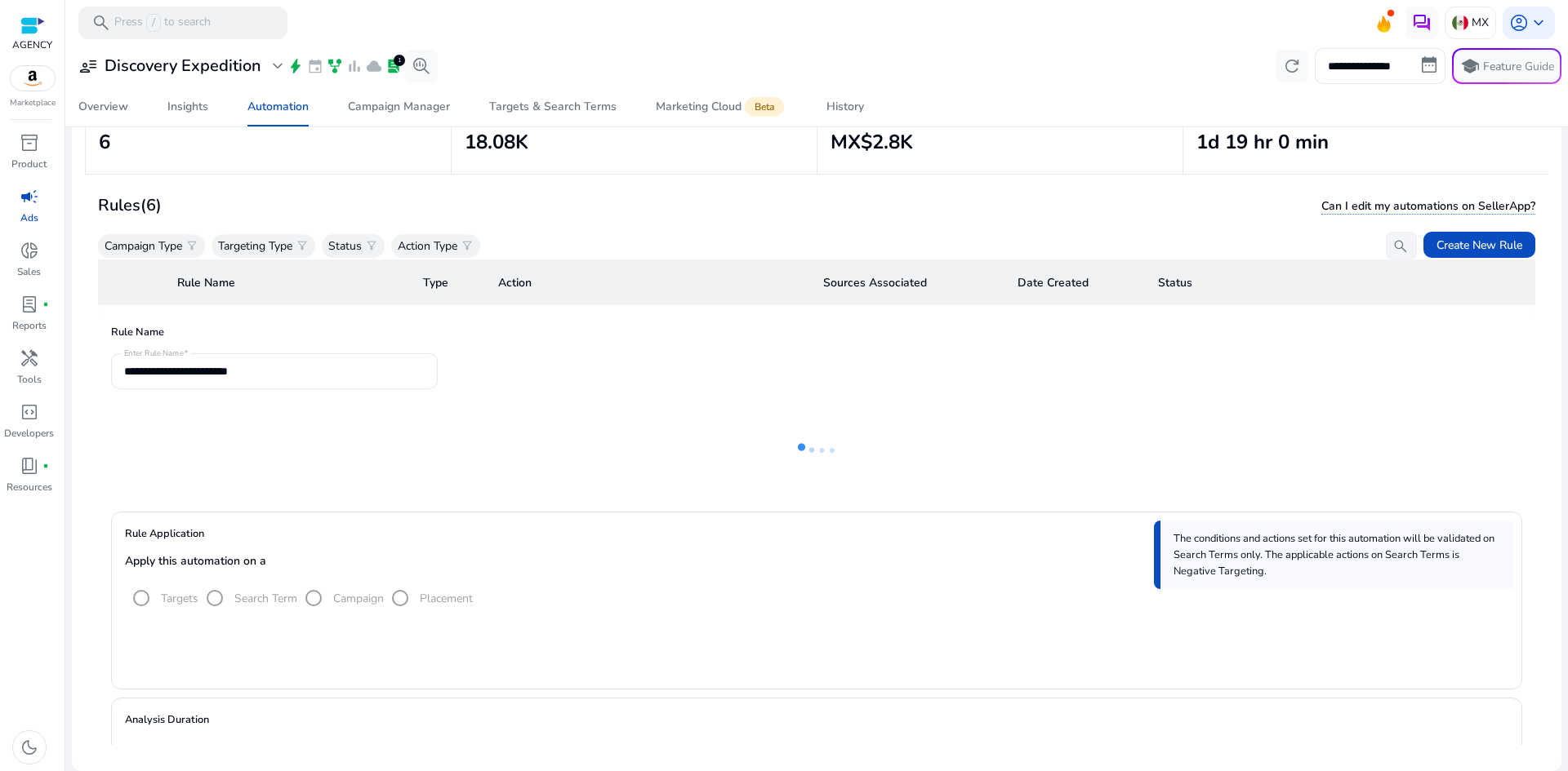
scroll to position [58, 0]
copy td "ACoS Reducer-[DATE](1)-v2"
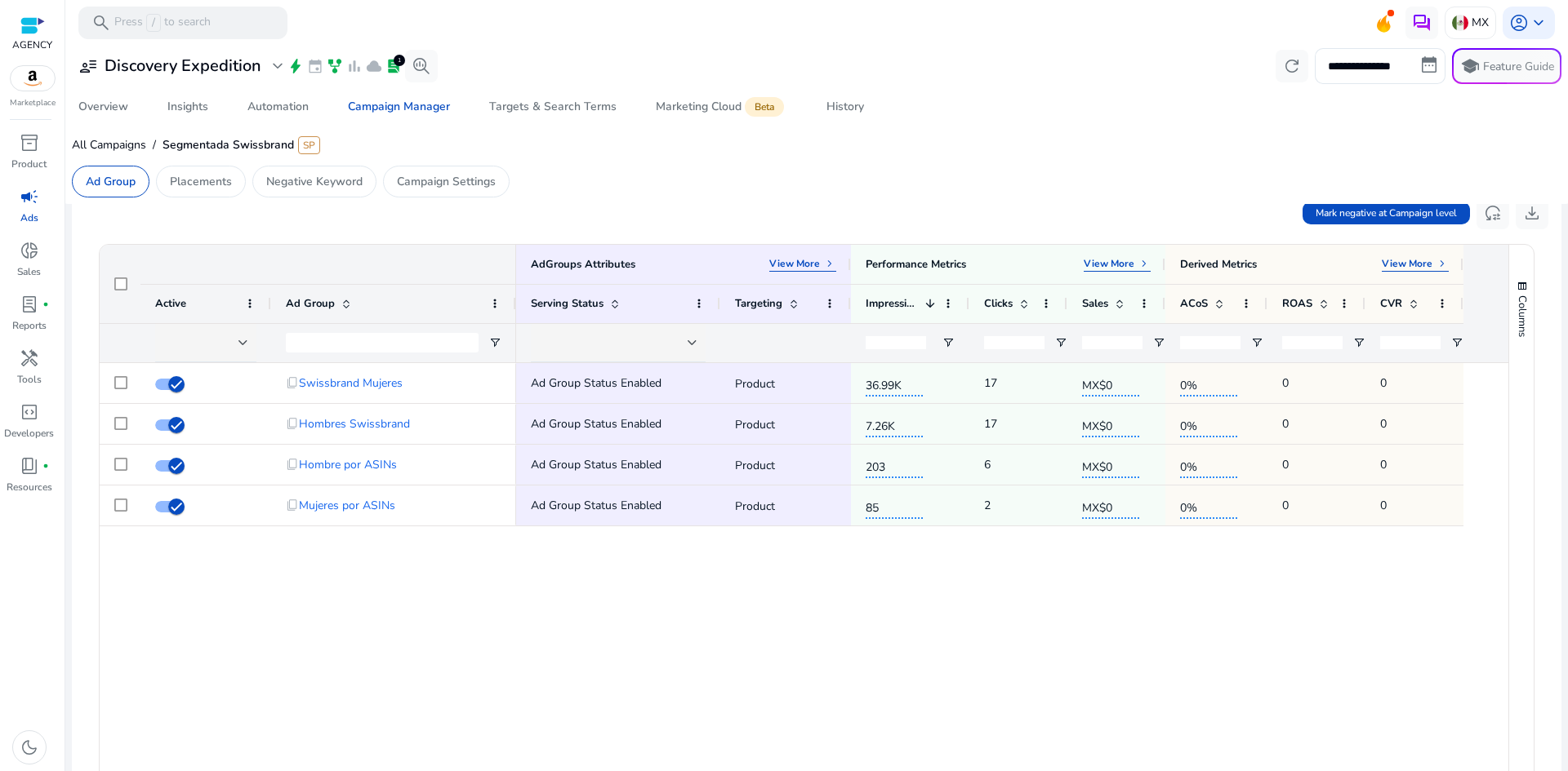
scroll to position [572, 0]
